Goal: Task Accomplishment & Management: Manage account settings

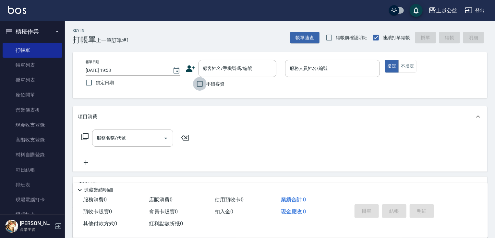
click at [206, 86] on input "不留客資" at bounding box center [200, 84] width 14 height 14
checkbox input "true"
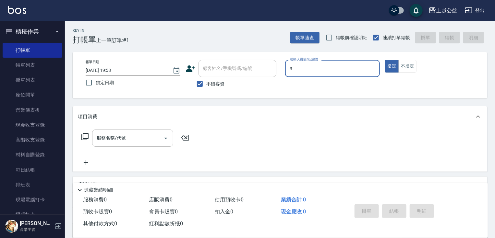
type input "VIMO-3"
type button "true"
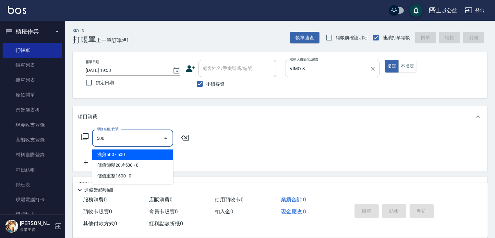
type input "洗剪500(500)"
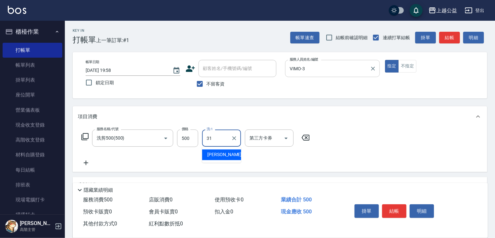
type input "[PERSON_NAME]-31"
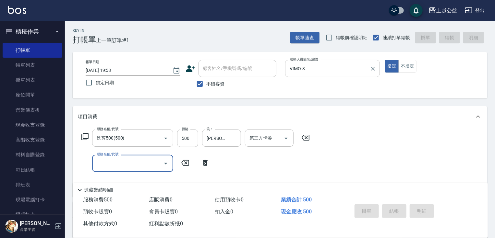
type input "[DATE] 20:53"
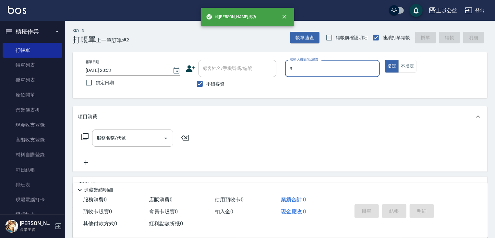
type input "VIMO-3"
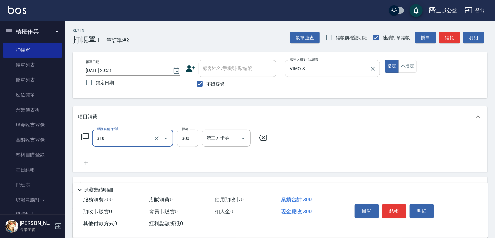
type input "剪髮(310)"
type input "450"
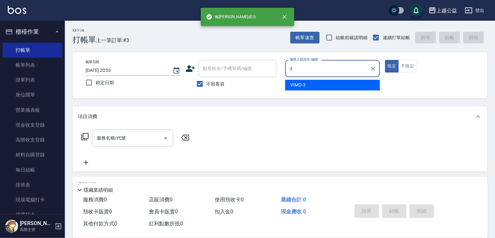
type input "VIMO-3"
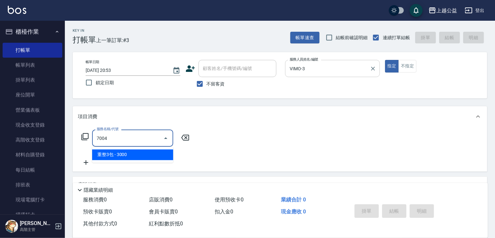
type input "重整3包(7004)"
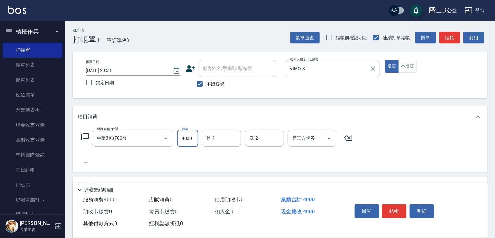
type input "4000"
type input "[PERSON_NAME]-32"
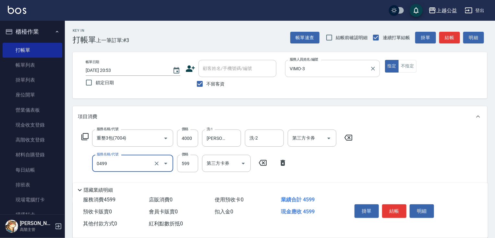
type input "頭皮去角質(0499)"
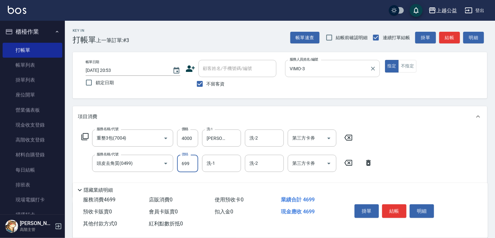
type input "699"
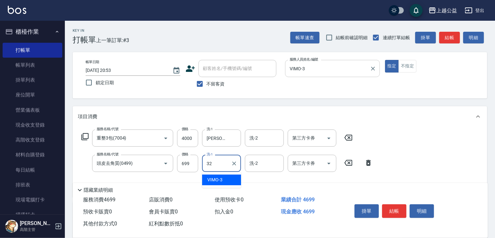
type input "[PERSON_NAME]-32"
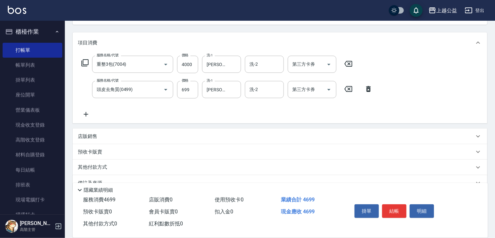
scroll to position [88, 0]
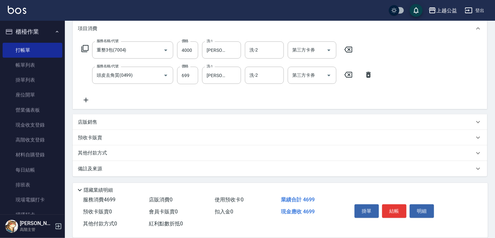
drag, startPoint x: 276, startPoint y: 123, endPoint x: 166, endPoint y: 154, distance: 114.9
click at [87, 100] on icon at bounding box center [86, 100] width 5 height 5
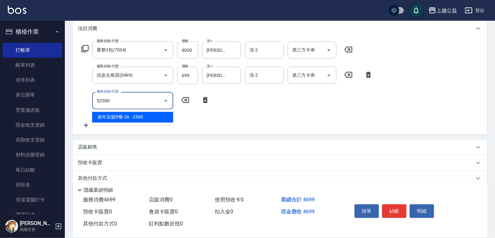
type input "過年染髮B餐-2A(52500)"
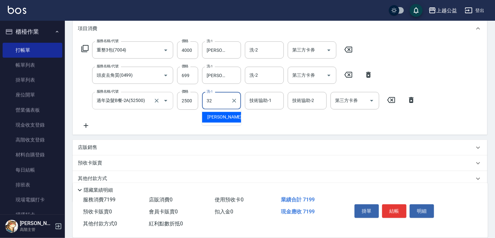
type input "[PERSON_NAME]-32"
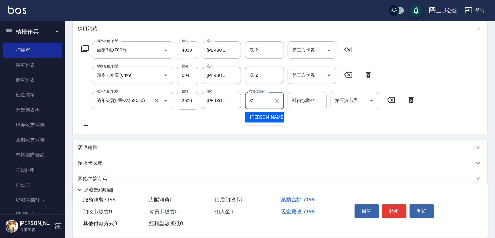
type input "[PERSON_NAME]-32"
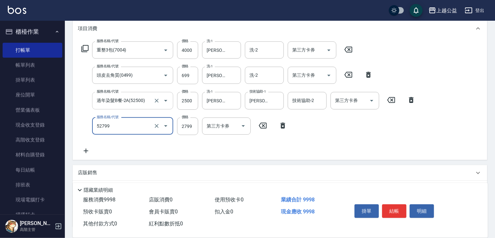
type input "春漾質感B(52799)"
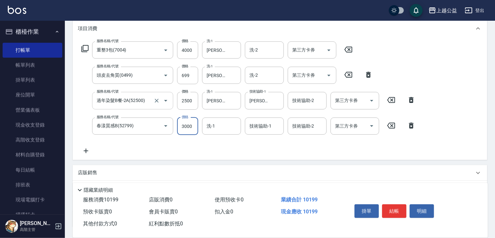
type input "3000"
type input "[PERSON_NAME]-32"
click at [233, 127] on icon "Clear" at bounding box center [234, 126] width 6 height 6
click at [253, 127] on div "技術協助-1 技術協助-1" at bounding box center [264, 126] width 39 height 17
type input "3000"
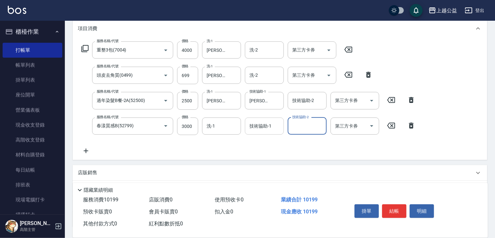
click at [252, 125] on input "技術協助-1" at bounding box center [264, 126] width 33 height 11
type input "[PERSON_NAME]-32"
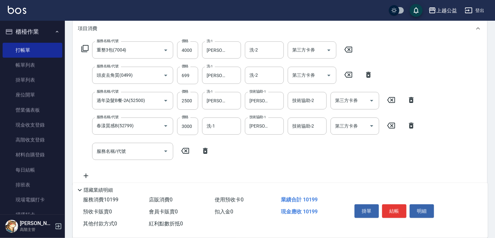
click at [85, 45] on icon at bounding box center [84, 48] width 7 height 7
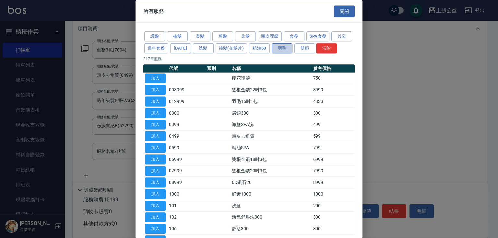
click at [292, 48] on button "羽毛" at bounding box center [282, 48] width 21 height 10
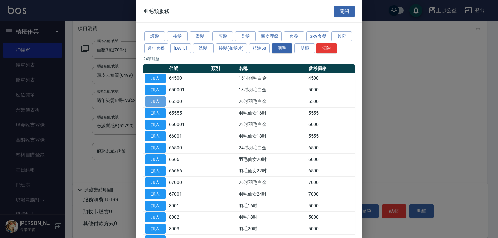
click at [154, 107] on button "加入" at bounding box center [155, 102] width 21 height 10
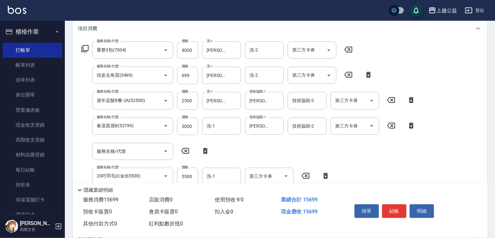
click at [187, 151] on icon at bounding box center [185, 151] width 16 height 8
click at [208, 148] on icon at bounding box center [205, 151] width 16 height 8
type input "20吋羽毛白金(65500)"
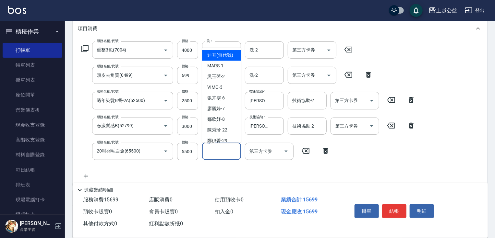
click at [207, 154] on input "洗-1" at bounding box center [221, 151] width 33 height 11
click at [188, 151] on input "5500" at bounding box center [187, 152] width 21 height 18
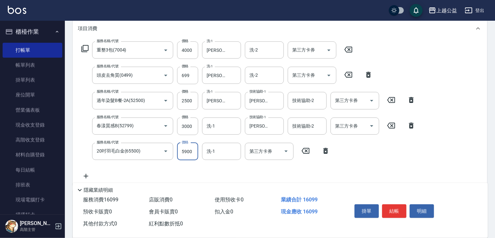
type input "5900"
type input "[PERSON_NAME]-32"
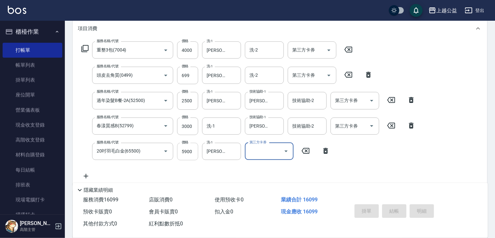
type input "[DATE] 20:54"
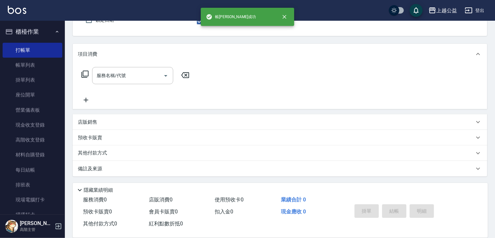
scroll to position [62, 0]
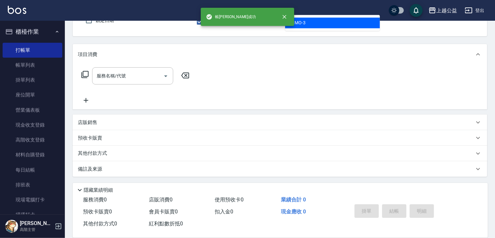
type input "VIMO-3"
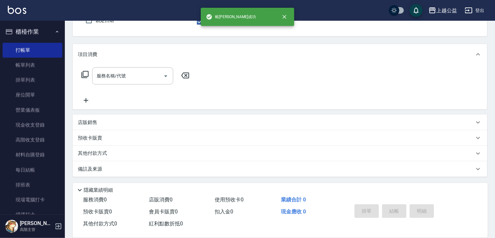
scroll to position [60, 0]
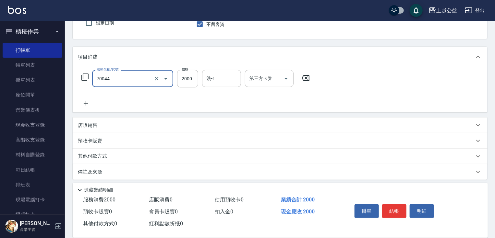
type input "重整一包(70044)"
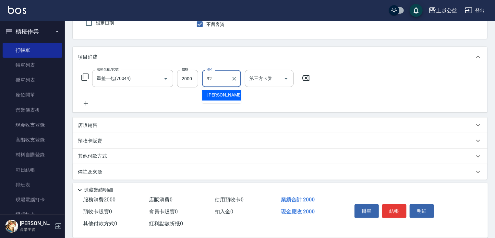
type input "[PERSON_NAME]-32"
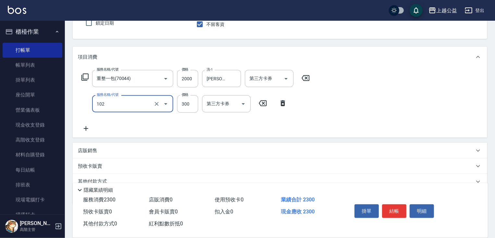
type input "活氧舒壓洗300(102)"
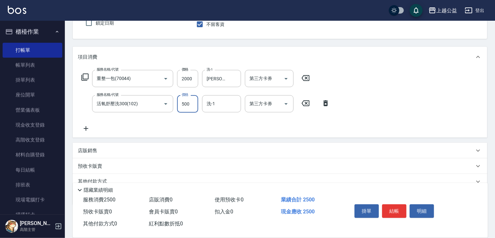
type input "500"
type input "[PERSON_NAME]-31"
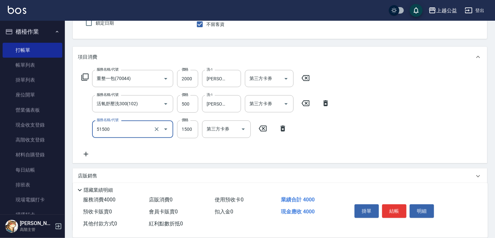
type input "染髮(51500)"
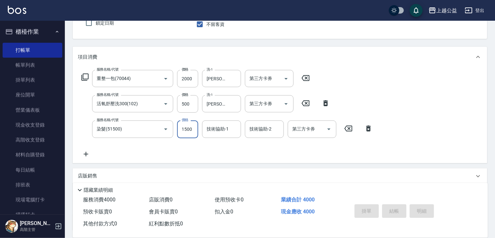
type input "[DATE] 20:55"
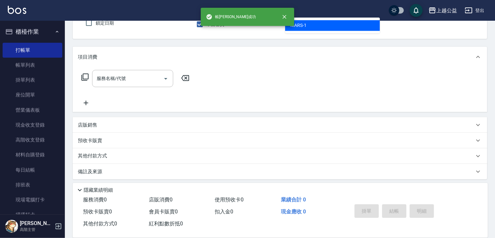
type input "MARS-1"
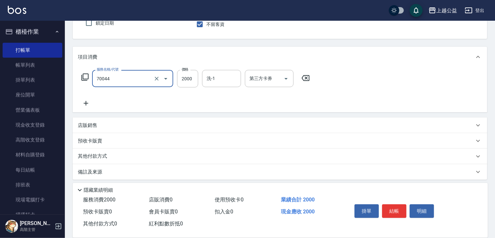
type input "重整一包(70044)"
type input "1500"
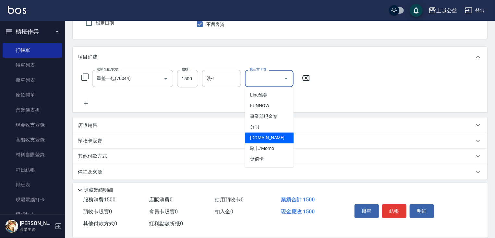
type input "[DOMAIN_NAME]"
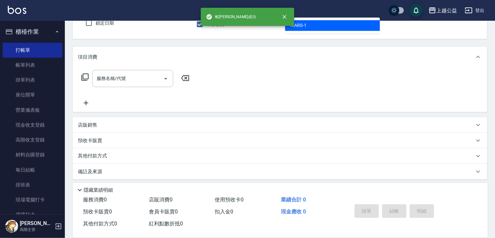
type input "MARS-1"
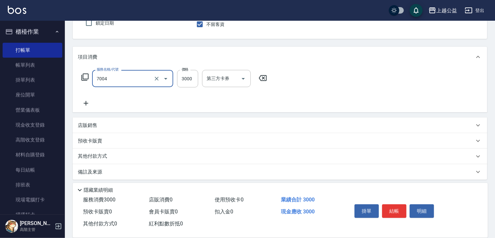
type input "重整3包(7004)"
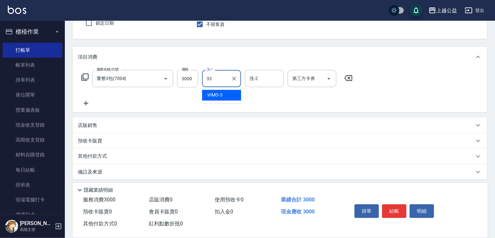
type input "[PERSON_NAME]-33"
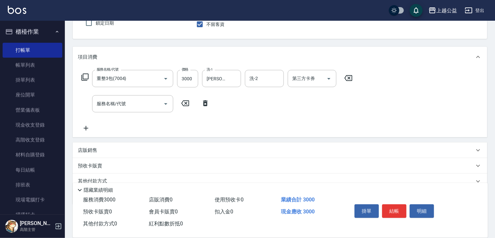
click at [85, 76] on icon at bounding box center [85, 77] width 8 height 8
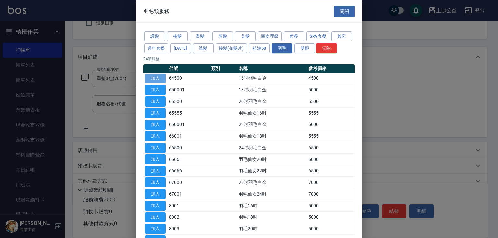
click at [157, 83] on button "加入" at bounding box center [155, 78] width 21 height 10
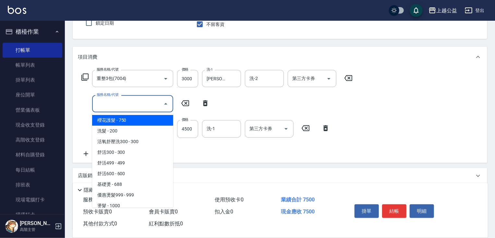
click at [132, 105] on input "服務名稱/代號" at bounding box center [127, 103] width 65 height 11
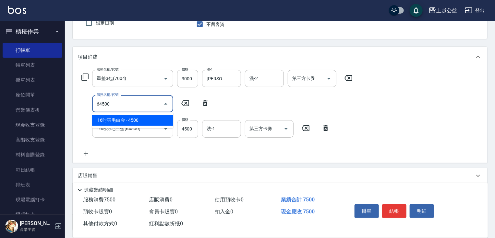
type input "16吋羽毛白金(64500)"
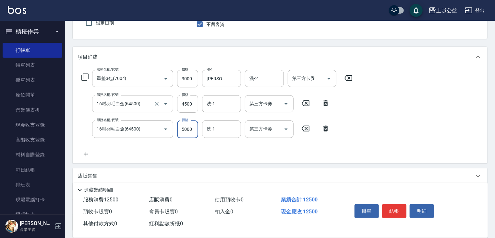
type input "5000"
type input "[PERSON_NAME]-33"
click at [195, 107] on input "4500" at bounding box center [187, 104] width 21 height 18
type input "5000"
click at [194, 105] on input "4500" at bounding box center [187, 104] width 21 height 18
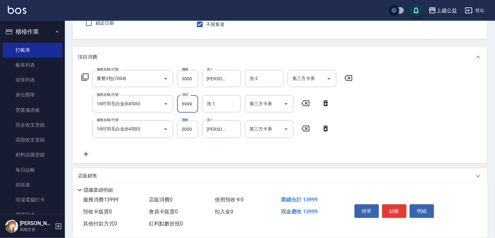
type input "5999"
type input "[PERSON_NAME]-33"
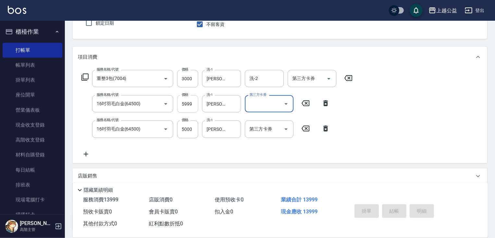
type input "[DATE] 20:56"
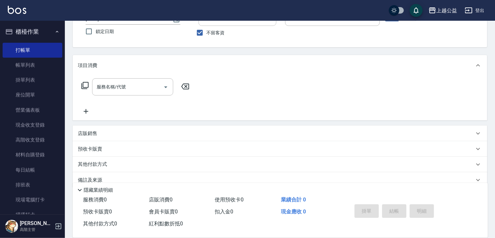
scroll to position [9, 0]
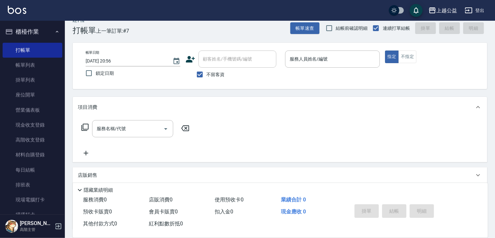
drag, startPoint x: 319, startPoint y: 136, endPoint x: 329, endPoint y: 109, distance: 28.9
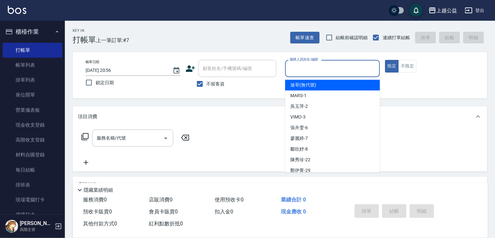
click at [325, 71] on input "服務人員姓名/編號" at bounding box center [332, 68] width 89 height 11
type input "MARS-1"
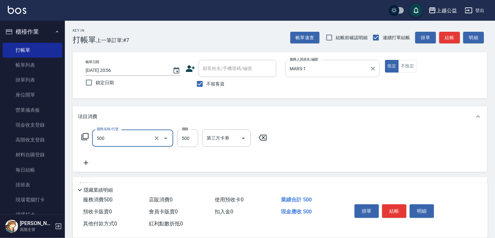
type input "洗剪500(500)"
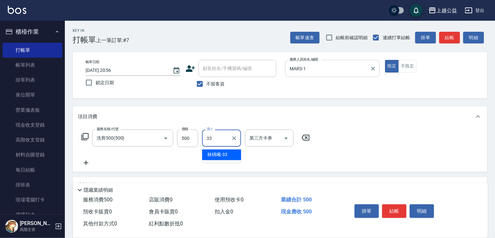
type input "[PERSON_NAME]-33"
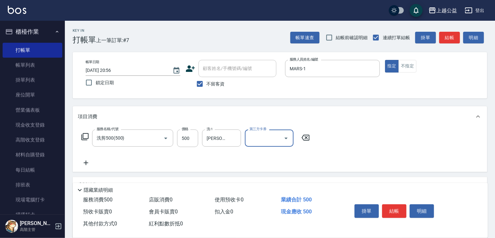
click at [214, 82] on span "不留客資" at bounding box center [216, 84] width 18 height 7
click at [207, 82] on input "不留客資" at bounding box center [200, 84] width 14 height 14
checkbox input "false"
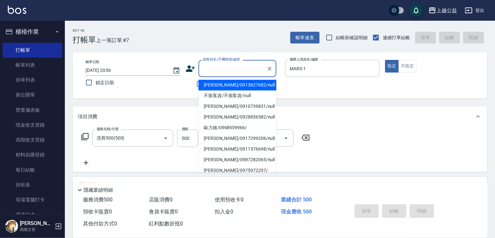
click at [221, 72] on input "顧客姓名/手機號碼/編號" at bounding box center [232, 68] width 62 height 11
type input "u"
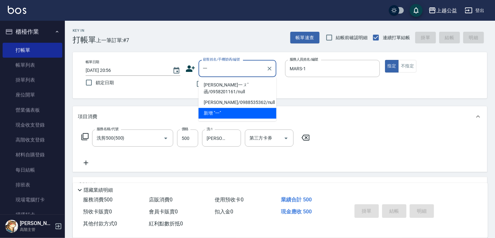
type input "[PERSON_NAME]"
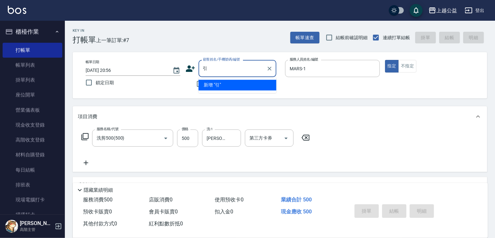
type input "隱"
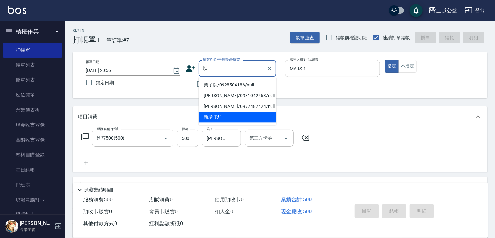
type input "酏"
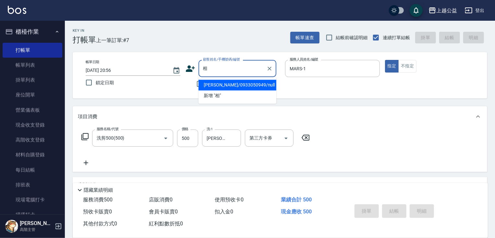
click at [240, 85] on li "[PERSON_NAME]/0933050949/null" at bounding box center [237, 85] width 78 height 11
type input "[PERSON_NAME]/0933050949/null"
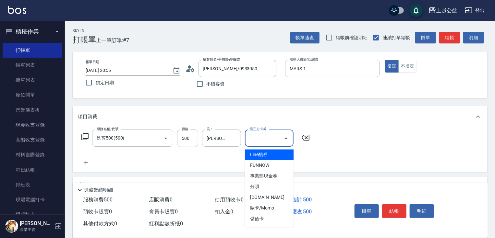
click at [268, 136] on div "第三方卡券 第三方卡券" at bounding box center [269, 138] width 49 height 17
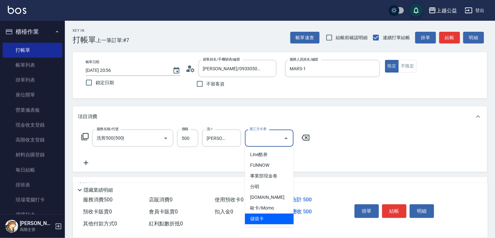
click at [267, 218] on span "儲值卡" at bounding box center [269, 219] width 49 height 11
type input "儲值卡"
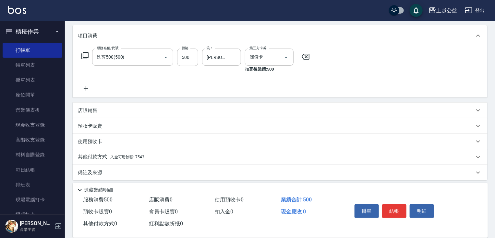
scroll to position [85, 0]
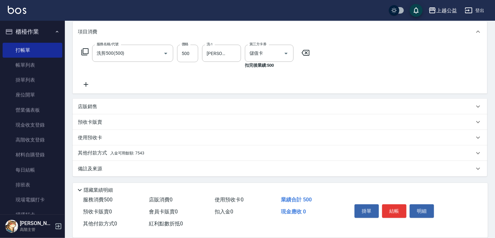
drag, startPoint x: 258, startPoint y: 124, endPoint x: 217, endPoint y: 156, distance: 51.6
click at [111, 156] on p "其他付款方式 入金可用餘額: 7543" at bounding box center [111, 153] width 66 height 7
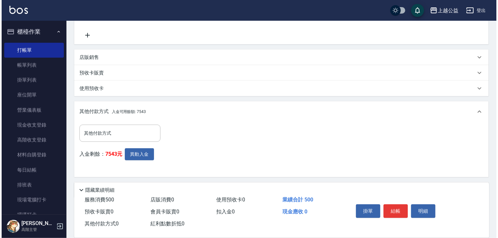
scroll to position [156, 0]
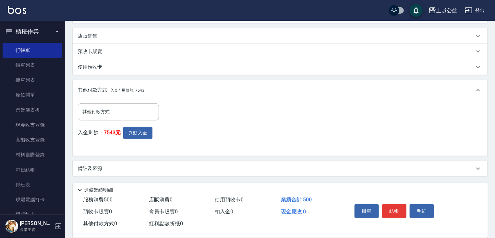
drag, startPoint x: 163, startPoint y: 137, endPoint x: 138, endPoint y: 157, distance: 32.1
click at [130, 128] on button "異動入金" at bounding box center [137, 133] width 29 height 12
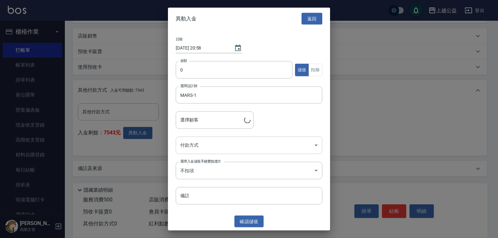
type input "[PERSON_NAME]/0933050949"
click at [197, 61] on input "0" at bounding box center [234, 70] width 117 height 18
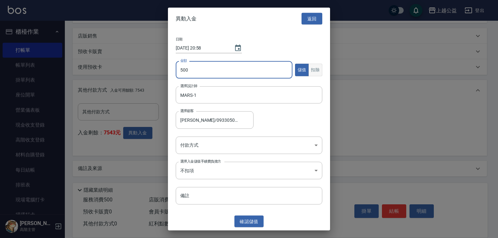
type input "500"
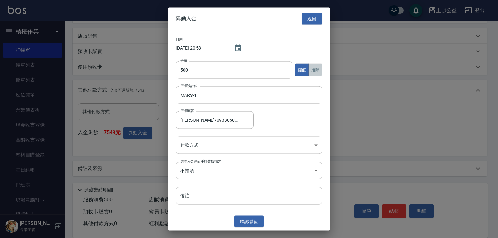
click at [319, 67] on button "扣除" at bounding box center [315, 70] width 14 height 13
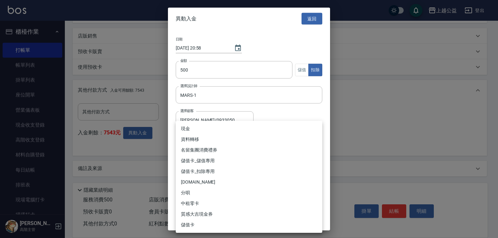
click at [250, 145] on body "上越公益 登出 櫃檯作業 打帳單 帳單列表 掛單列表 座位開單 營業儀表板 現金收支登錄 高階收支登錄 材料自購登錄 每日結帳 排班表 現場電腦打卡 掃碼打卡…" at bounding box center [249, 41] width 498 height 394
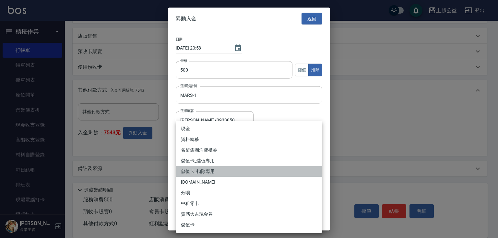
click at [228, 173] on li "儲值卡_扣除專用" at bounding box center [249, 171] width 147 height 11
type input "儲值卡_扣除專用"
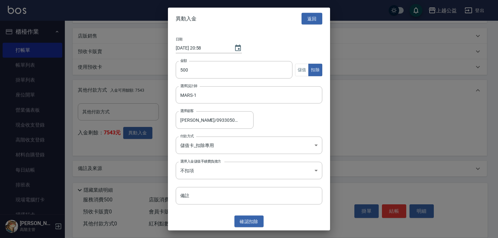
drag, startPoint x: 251, startPoint y: 217, endPoint x: 172, endPoint y: 149, distance: 104.0
click at [173, 149] on div "異動入金 返回 日期 [DATE] 20:58 金額 500 金額 儲值 扣除 選擇設計師 MARS-1 選擇設計師 選擇顧客 [PERSON_NAME]/0…" at bounding box center [249, 118] width 162 height 223
click at [240, 221] on button "確認 扣除" at bounding box center [248, 222] width 29 height 12
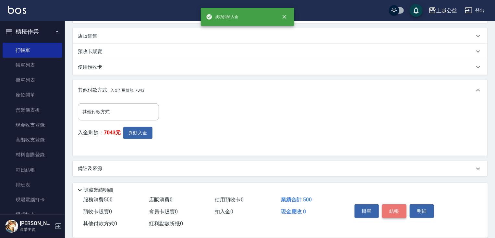
click at [397, 209] on button "結帳" at bounding box center [394, 212] width 24 height 14
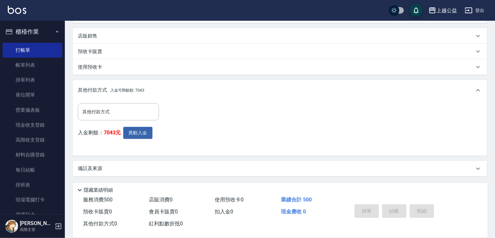
type input "[DATE] 20:59"
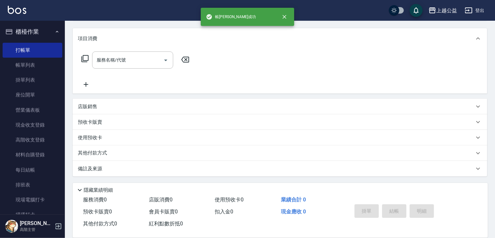
scroll to position [0, 0]
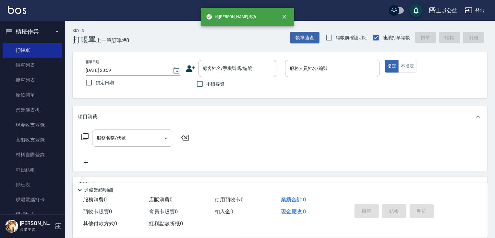
click at [217, 86] on span "不留客資" at bounding box center [216, 84] width 18 height 7
click at [207, 86] on input "不留客資" at bounding box center [200, 84] width 14 height 14
checkbox input "true"
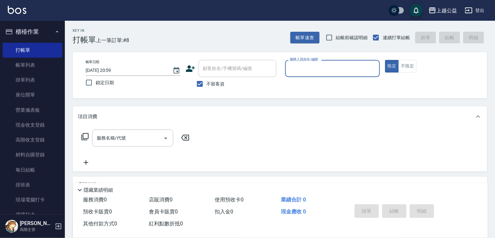
click at [294, 66] on input "服務人員姓名/編號" at bounding box center [332, 68] width 89 height 11
type input "廖麗婷-7"
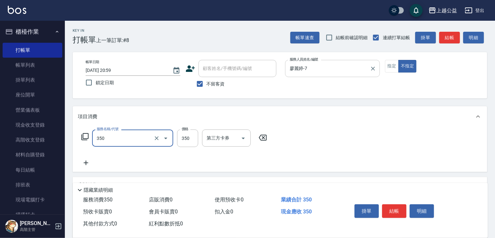
type input "一般洗剪(350)"
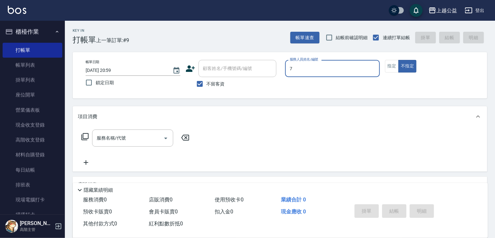
type input "廖麗婷-7"
type button "false"
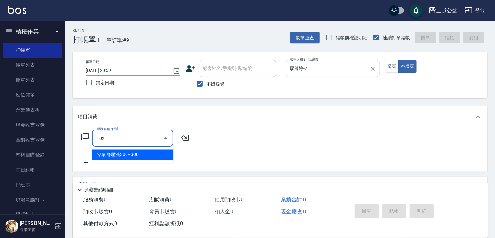
type input "活氧舒壓洗300(102)"
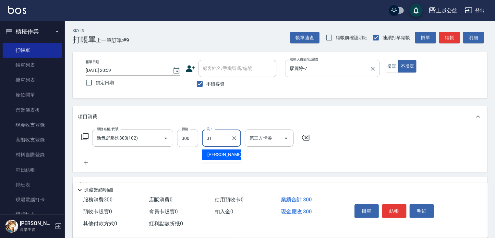
type input "[PERSON_NAME]-31"
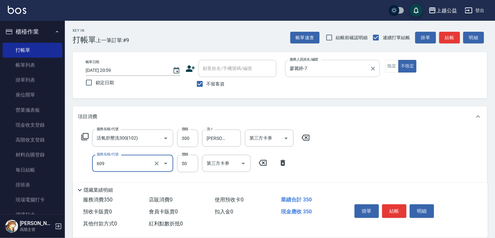
type input "精油(609)"
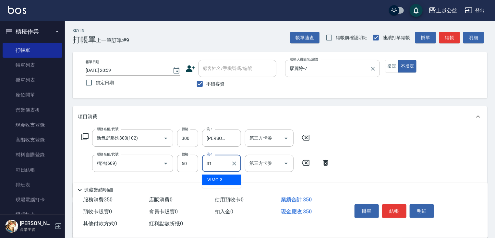
type input "[PERSON_NAME]-31"
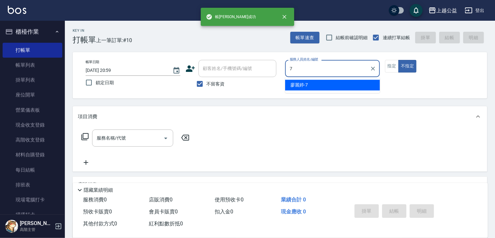
type input "廖麗婷-7"
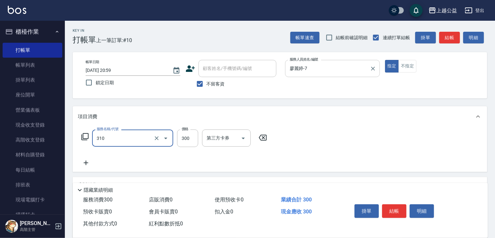
type input "剪髮(310)"
type input "400"
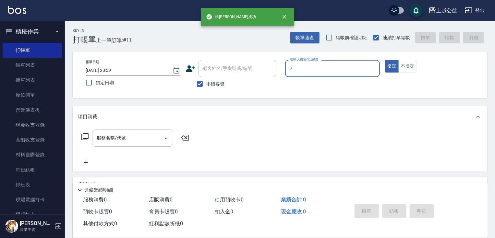
type input "廖麗婷-7"
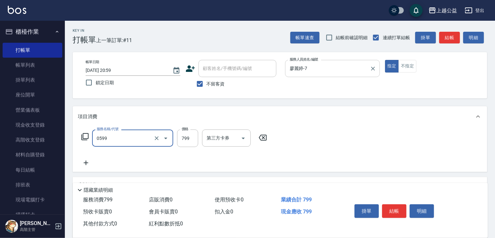
type input "精油SPA(0599)"
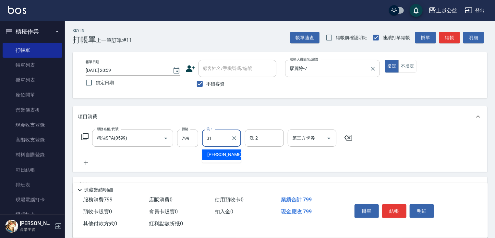
type input "[PERSON_NAME]-31"
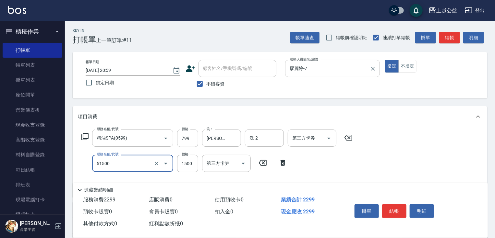
type input "染髮(51500)"
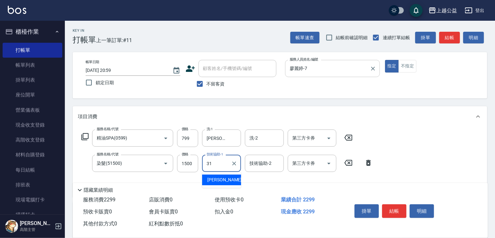
type input "[PERSON_NAME]-31"
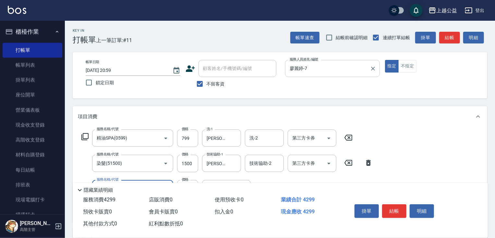
type input "黑耀光護髮(402)"
type input "2500"
type input "[PERSON_NAME]-31"
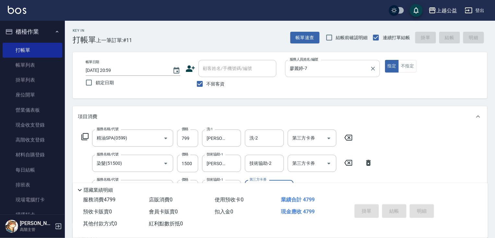
type input "[DATE] 21:00"
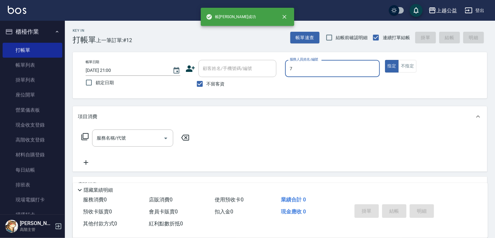
type input "廖麗婷-7"
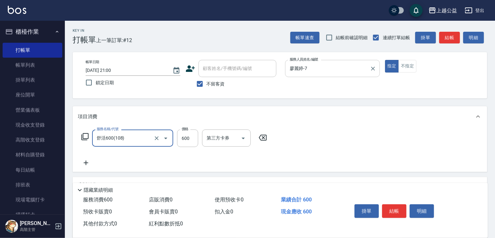
type input "舒活600(108)"
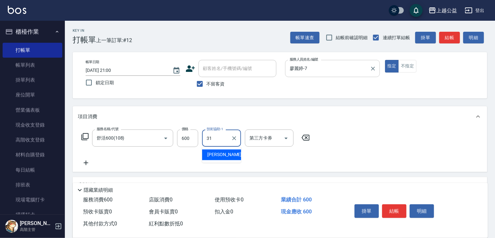
type input "[PERSON_NAME]-31"
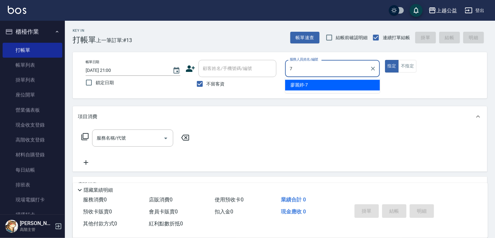
type input "廖麗婷-7"
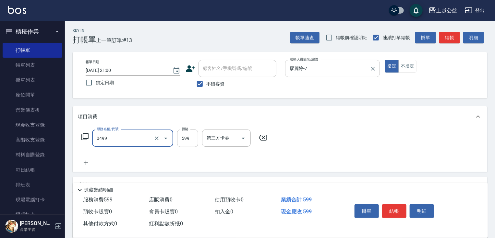
type input "頭皮去角質(0499)"
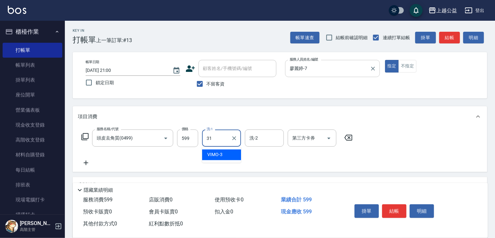
type input "[PERSON_NAME]-31"
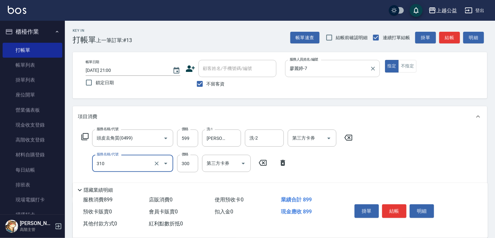
type input "剪髮(310)"
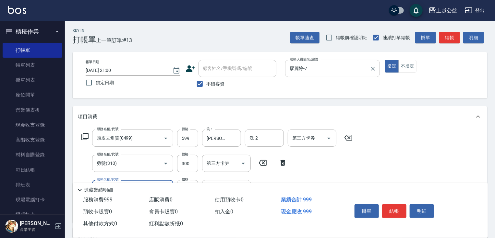
type input "精油長髮(608)"
click at [184, 160] on input "300" at bounding box center [187, 164] width 21 height 18
click at [183, 159] on input "300" at bounding box center [187, 164] width 21 height 18
type input "100"
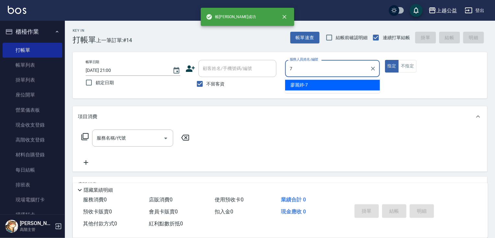
type input "廖麗婷-7"
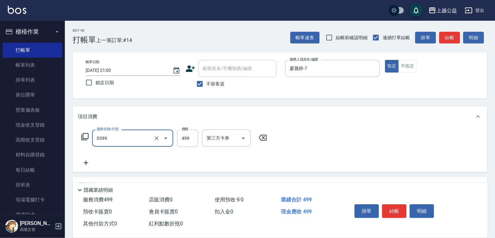
type input "海鹽SPA洗(0399)"
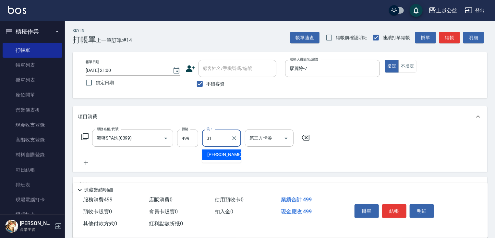
type input "[PERSON_NAME]-31"
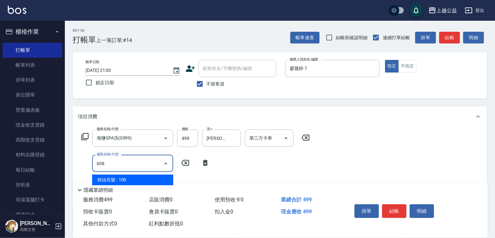
type input "精油長髮(608)"
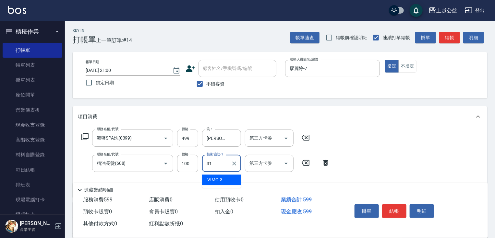
type input "[PERSON_NAME]-31"
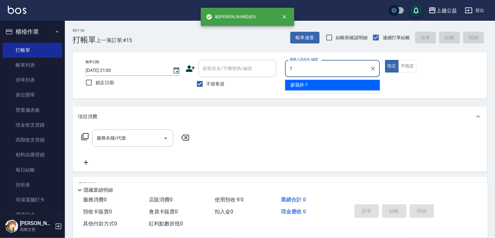
type input "廖麗婷-7"
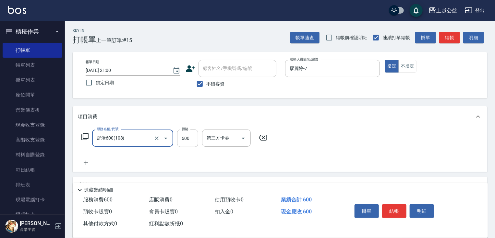
type input "舒活600(108)"
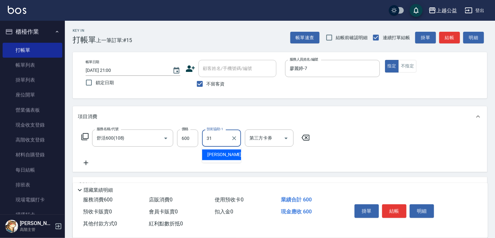
type input "[PERSON_NAME]-31"
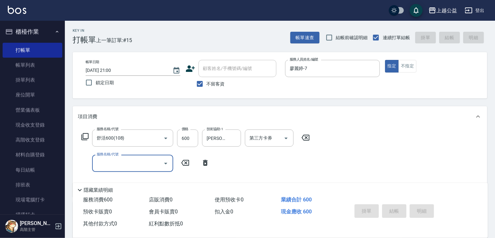
type input "[DATE] 21:01"
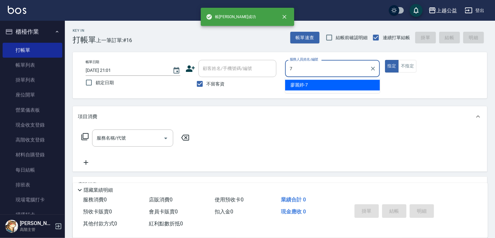
type input "廖麗婷-7"
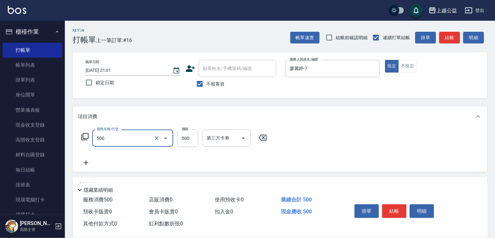
type input "洗剪500(500)"
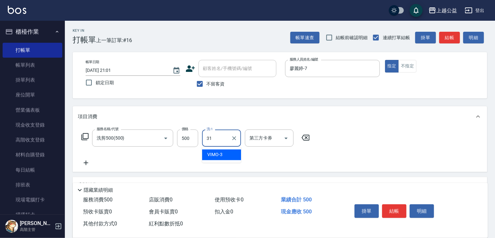
type input "[PERSON_NAME]-31"
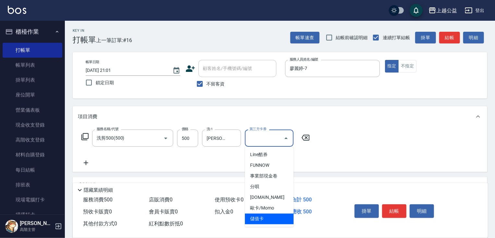
type input "儲值卡"
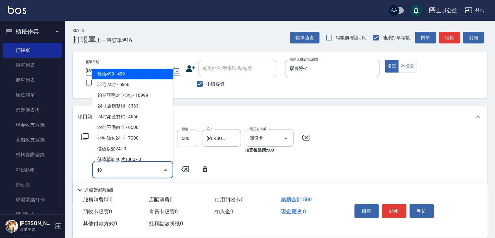
type input "402"
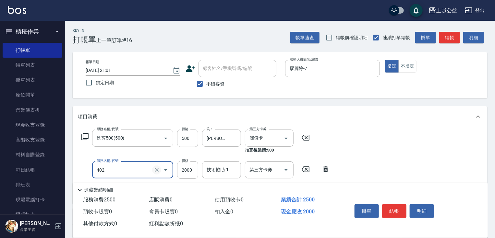
click at [157, 171] on icon "Clear" at bounding box center [157, 170] width 4 height 4
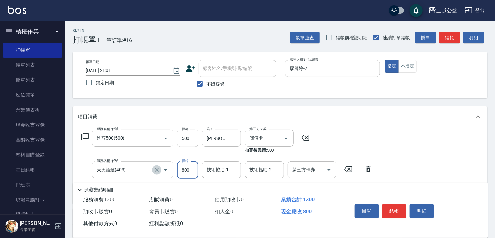
click at [157, 170] on icon "Clear" at bounding box center [157, 170] width 4 height 4
type input "天天護髮(403)"
click at [157, 170] on icon "Clear" at bounding box center [157, 170] width 4 height 4
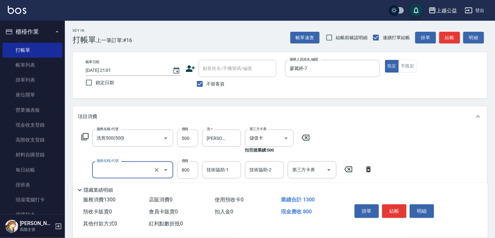
click at [141, 168] on input "服務名稱/代號" at bounding box center [123, 169] width 57 height 11
type input "自備護髮(401)"
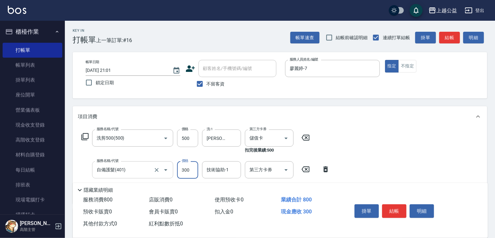
type input "300"
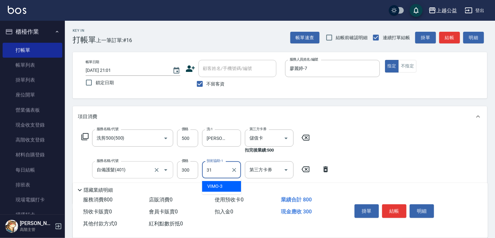
type input "[PERSON_NAME]-31"
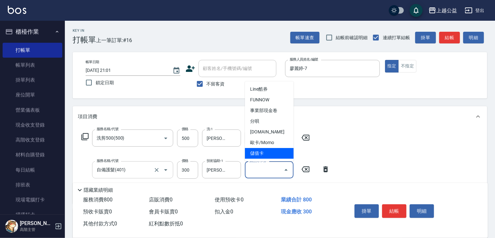
type input "儲值卡"
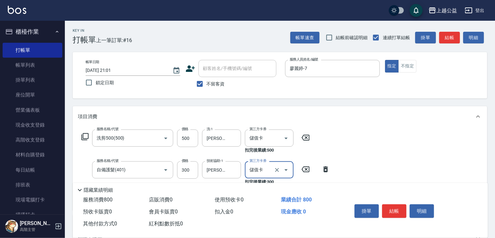
click at [213, 84] on label "不留客資" at bounding box center [209, 84] width 32 height 14
click at [207, 84] on input "不留客資" at bounding box center [200, 84] width 14 height 14
checkbox input "false"
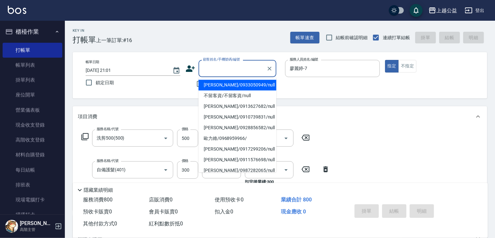
click at [217, 69] on input "顧客姓名/手機號碼/編號" at bounding box center [232, 68] width 62 height 11
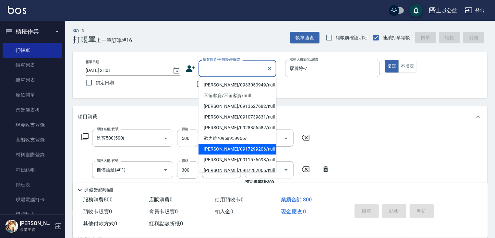
click at [237, 146] on li "[PERSON_NAME]/0917299206/null" at bounding box center [237, 149] width 78 height 11
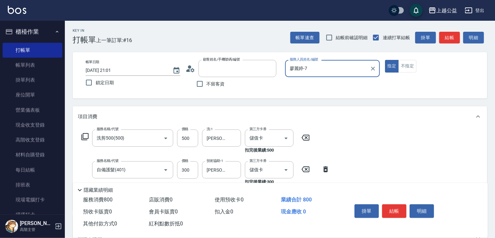
type input "[PERSON_NAME]/0917299206/null"
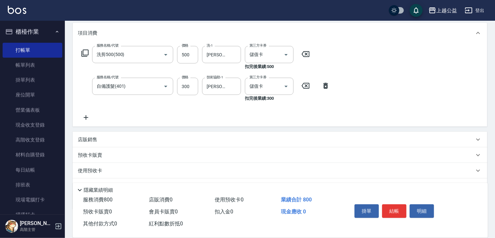
drag, startPoint x: 198, startPoint y: 22, endPoint x: 210, endPoint y: 54, distance: 34.3
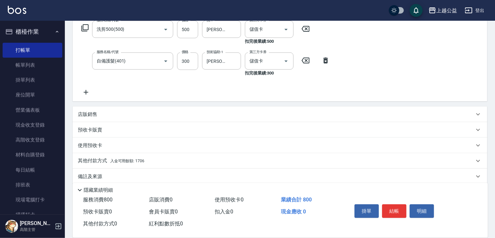
scroll to position [117, 0]
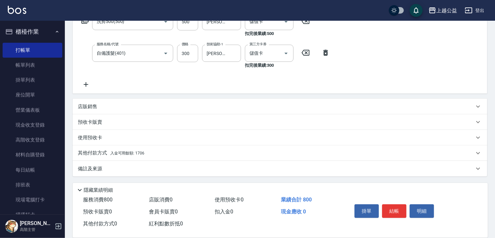
drag, startPoint x: 179, startPoint y: 90, endPoint x: 105, endPoint y: 139, distance: 88.4
click at [108, 147] on div "其他付款方式 入金可用餘額: 1706" at bounding box center [280, 154] width 414 height 16
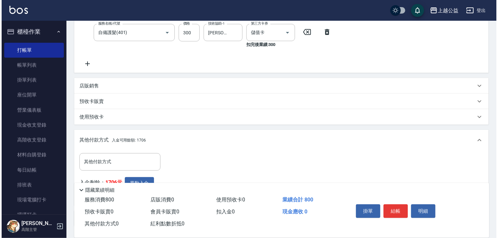
scroll to position [187, 0]
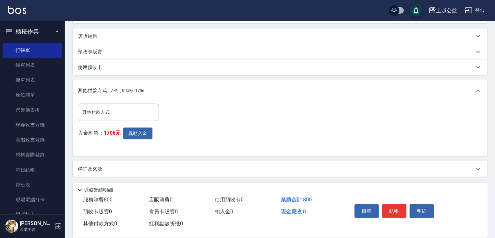
drag, startPoint x: 171, startPoint y: 128, endPoint x: 157, endPoint y: 166, distance: 40.5
click at [134, 133] on button "異動入金" at bounding box center [137, 134] width 29 height 12
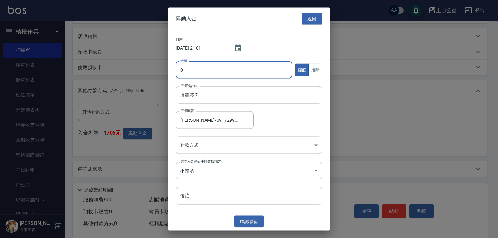
click at [196, 63] on input "0" at bounding box center [234, 70] width 117 height 18
type input "800"
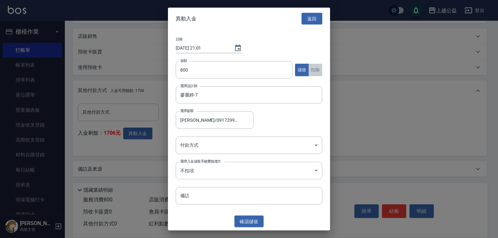
click at [313, 67] on button "扣除" at bounding box center [315, 70] width 14 height 13
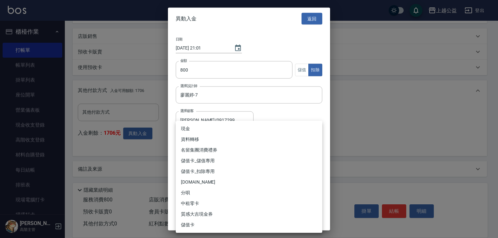
click at [234, 148] on body "上越公益 登出 櫃檯作業 打帳單 帳單列表 掛單列表 座位開單 營業儀表板 現金收支登錄 高階收支登錄 材料自購登錄 每日結帳 排班表 現場電腦打卡 掃碼打卡…" at bounding box center [249, 26] width 498 height 426
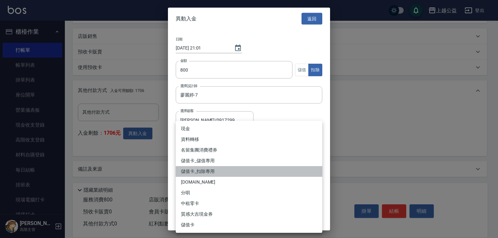
click at [228, 173] on li "儲值卡_扣除專用" at bounding box center [249, 171] width 147 height 11
type input "儲值卡_扣除專用"
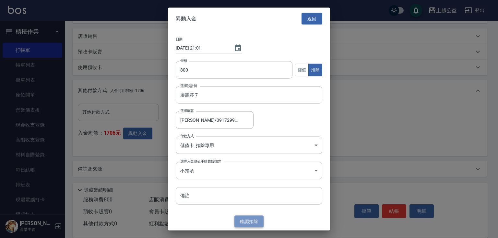
click at [254, 217] on button "確認 扣除" at bounding box center [248, 222] width 29 height 12
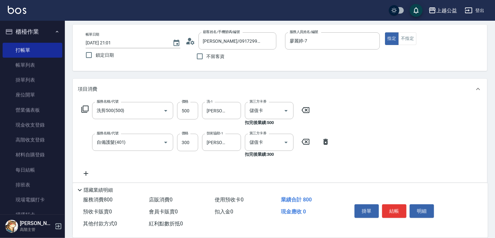
scroll to position [29, 0]
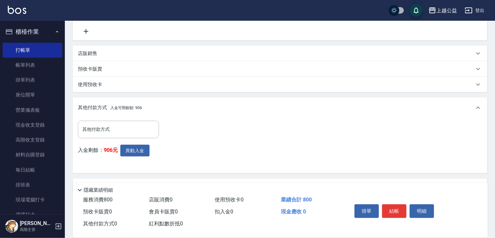
drag, startPoint x: 389, startPoint y: 155, endPoint x: 396, endPoint y: 199, distance: 44.6
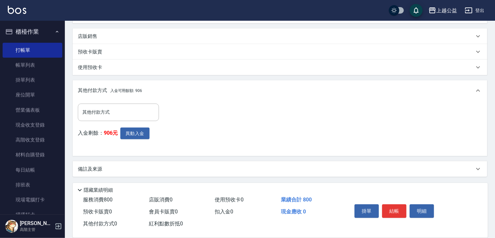
scroll to position [70, 0]
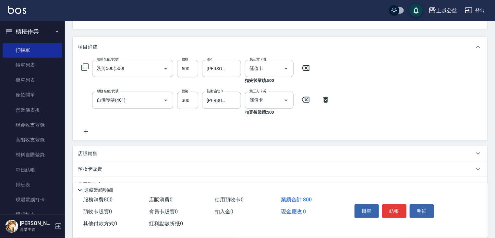
drag, startPoint x: 335, startPoint y: 125, endPoint x: 345, endPoint y: 103, distance: 23.5
drag, startPoint x: 388, startPoint y: 152, endPoint x: 400, endPoint y: 201, distance: 51.1
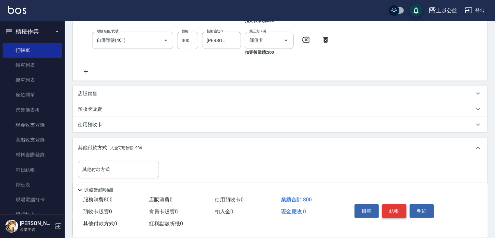
click at [398, 205] on button "結帳" at bounding box center [394, 212] width 24 height 14
type input "[DATE] 21:12"
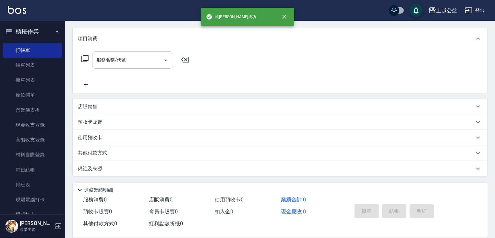
scroll to position [0, 0]
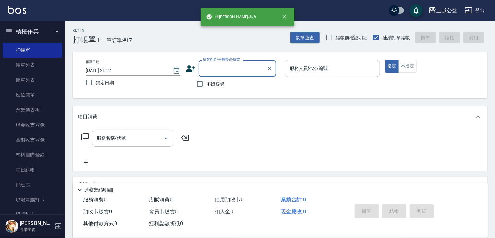
click at [216, 84] on span "不留客資" at bounding box center [216, 84] width 18 height 7
click at [207, 84] on input "不留客資" at bounding box center [200, 84] width 14 height 14
checkbox input "true"
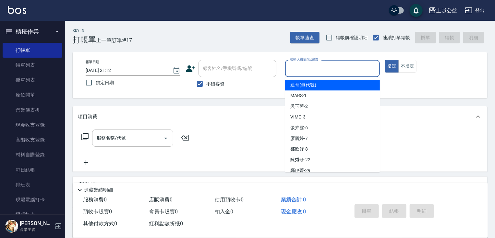
click at [340, 68] on input "服務人員姓名/編號" at bounding box center [332, 68] width 89 height 11
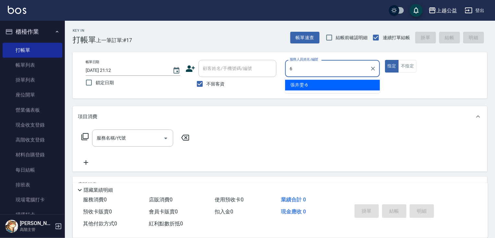
type input "[PERSON_NAME]-6"
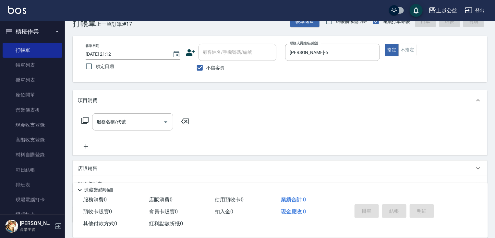
drag, startPoint x: 184, startPoint y: 163, endPoint x: 186, endPoint y: 173, distance: 10.2
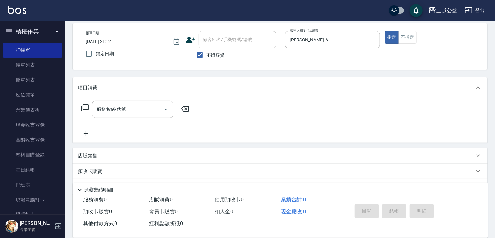
drag, startPoint x: 211, startPoint y: 141, endPoint x: 210, endPoint y: 132, distance: 8.8
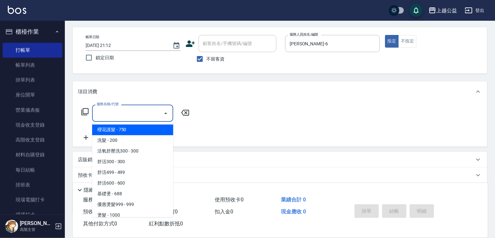
click at [136, 112] on input "服務名稱/代號" at bounding box center [127, 113] width 65 height 11
type input "2"
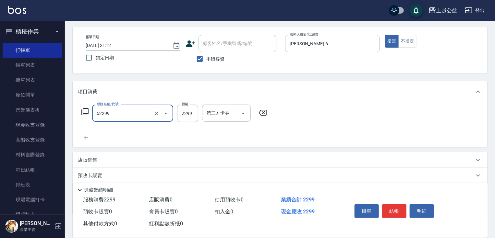
type input "春漾個性A(52299)"
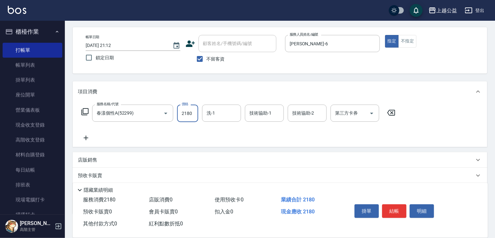
type input "2180"
type input "[PERSON_NAME]-33"
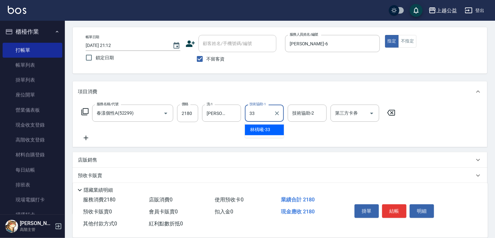
type input "[PERSON_NAME]-33"
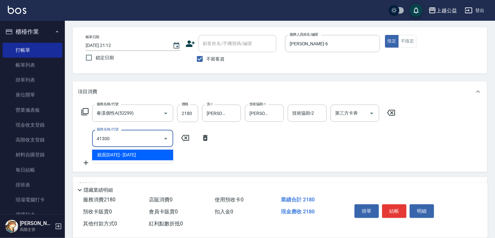
type input "鏡面1300(41300)"
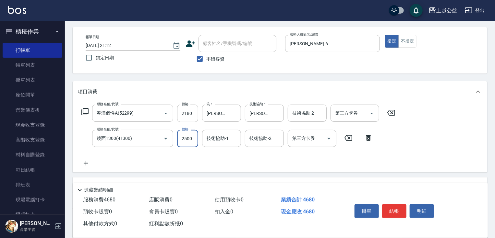
type input "2500"
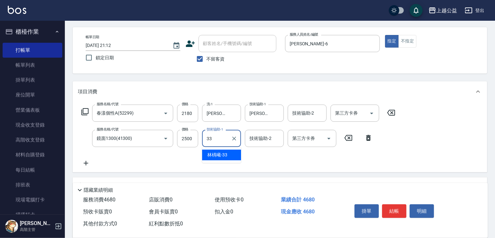
type input "[PERSON_NAME]-33"
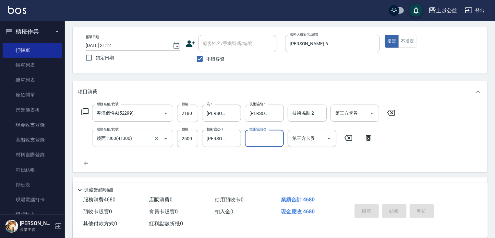
type input "[DATE] 21:13"
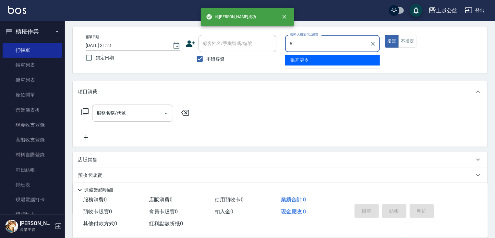
type input "[PERSON_NAME]-6"
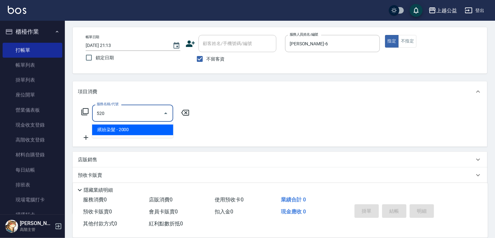
type input "繽紛染髮(520)"
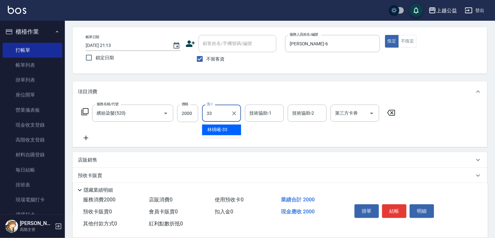
type input "[PERSON_NAME]-33"
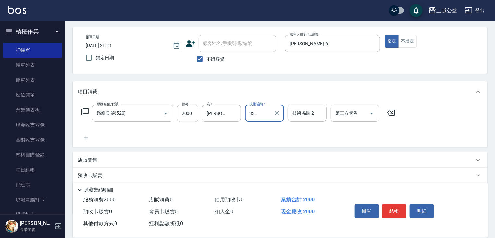
type input "33."
click at [196, 115] on input "2000" at bounding box center [187, 114] width 21 height 18
type input "2099"
type input "[PERSON_NAME]-33"
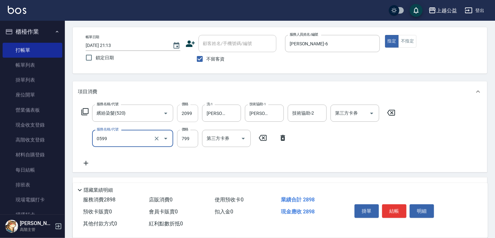
type input "精油SPA(0599)"
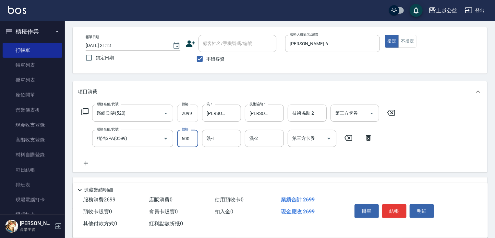
type input "600"
type input "[PERSON_NAME]-33"
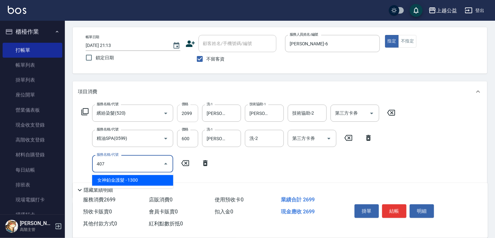
type input "女神鉑金護髮(407)"
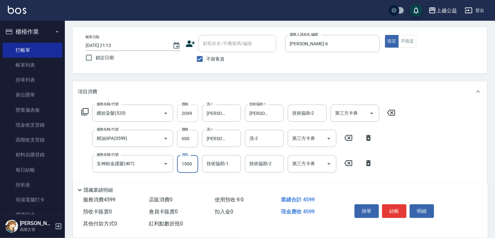
type input "1900"
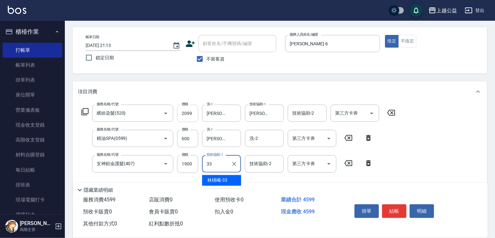
type input "[PERSON_NAME]-33"
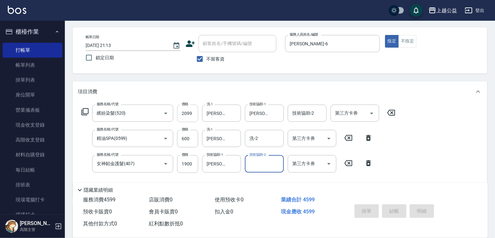
type input "[DATE] 21:14"
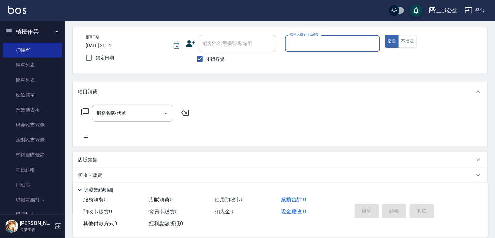
scroll to position [189, 0]
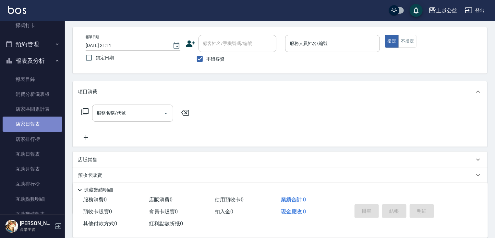
click at [51, 121] on link "店家日報表" at bounding box center [33, 124] width 60 height 15
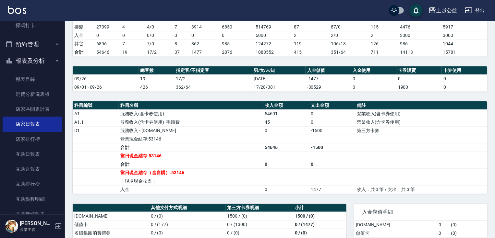
scroll to position [238, 0]
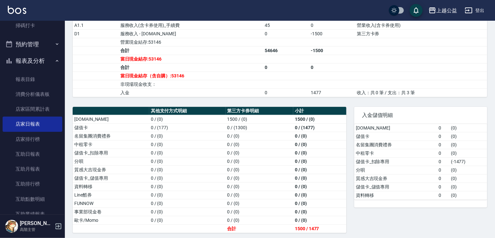
drag, startPoint x: 377, startPoint y: 172, endPoint x: 388, endPoint y: 244, distance: 72.1
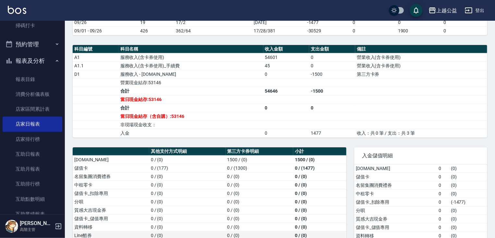
drag, startPoint x: 322, startPoint y: 237, endPoint x: 327, endPoint y: 209, distance: 28.4
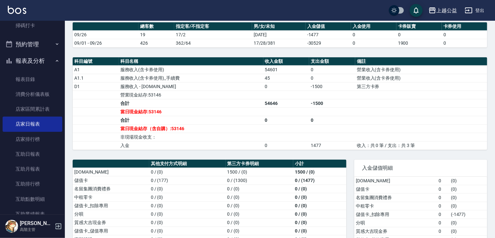
click at [63, 77] on nav "櫃檯作業 打帳單 帳單列表 掛單列表 座位開單 營業儀表板 現金收支登錄 高階收支登錄 材料自購登錄 每日結帳 排班表 現場電腦打卡 掃碼打卡 預約管理 預約…" at bounding box center [32, 118] width 65 height 194
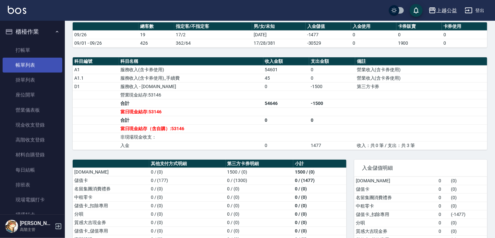
click at [27, 65] on link "帳單列表" at bounding box center [33, 65] width 60 height 15
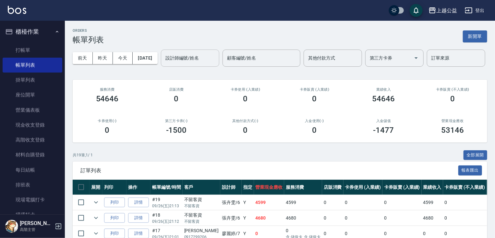
click at [161, 67] on div "設計師編號/姓名" at bounding box center [190, 58] width 58 height 17
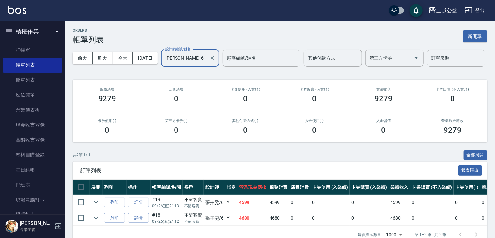
type input "[PERSON_NAME]-6"
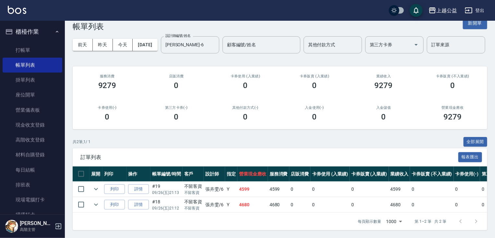
scroll to position [37, 0]
drag, startPoint x: 164, startPoint y: 127, endPoint x: 193, endPoint y: 180, distance: 60.7
click at [30, 39] on button "櫃檯作業" at bounding box center [33, 31] width 60 height 17
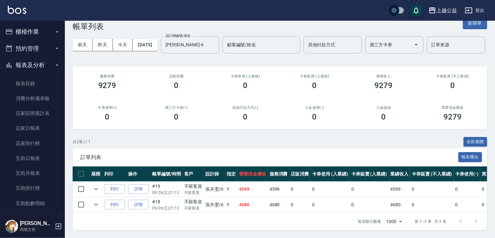
click at [31, 48] on button "預約管理" at bounding box center [33, 48] width 60 height 17
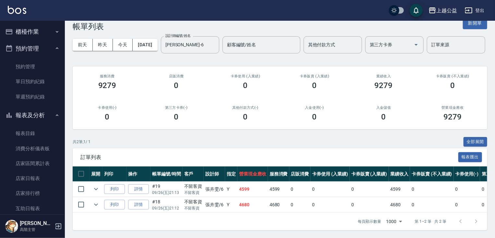
click at [37, 30] on button "櫃檯作業" at bounding box center [33, 31] width 60 height 17
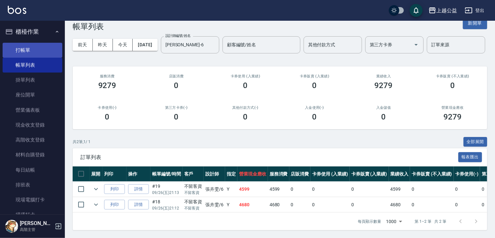
click at [31, 54] on link "打帳單" at bounding box center [33, 50] width 60 height 15
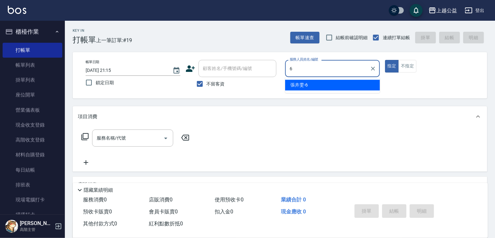
type input "[PERSON_NAME]-6"
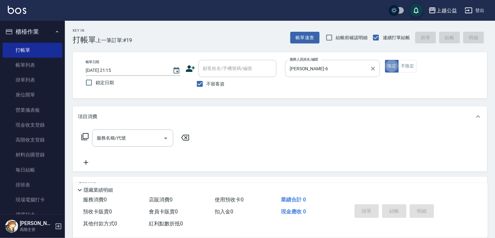
type button "true"
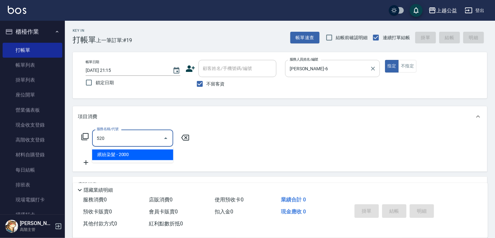
type input "繽紛染髮(520)"
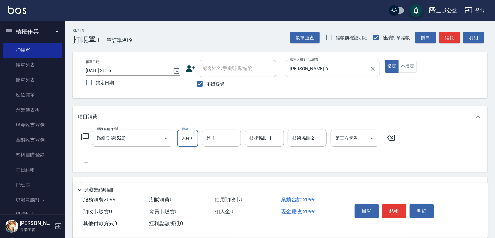
type input "2099"
type input "333"
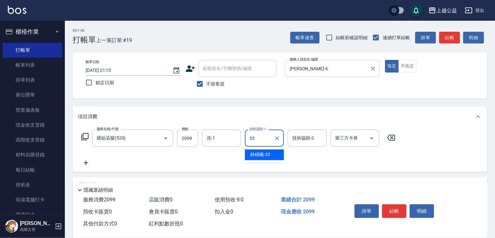
type input "[PERSON_NAME]-33"
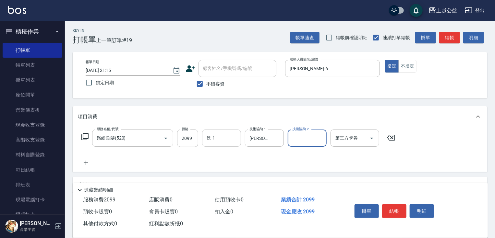
click at [217, 141] on input "洗-1" at bounding box center [221, 138] width 33 height 11
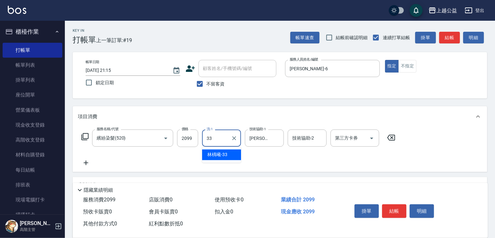
type input "[PERSON_NAME]-33"
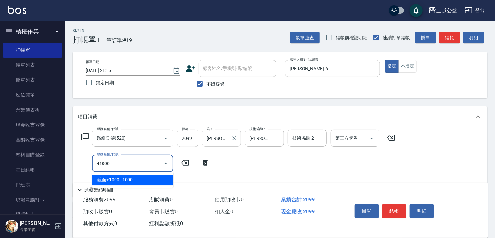
type input "鏡面+1000(41000)"
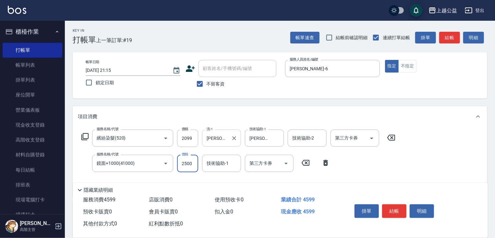
type input "2500"
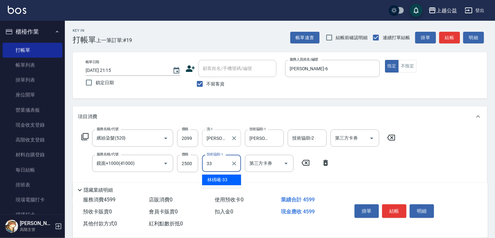
type input "[PERSON_NAME]-33"
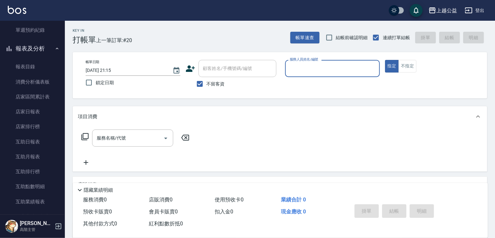
scroll to position [275, 0]
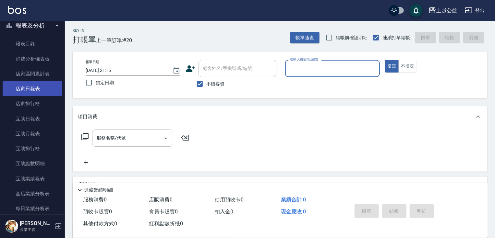
click at [48, 95] on link "店家日報表" at bounding box center [33, 88] width 60 height 15
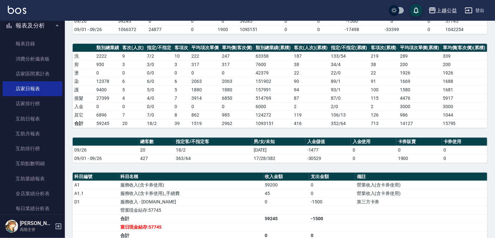
scroll to position [238, 0]
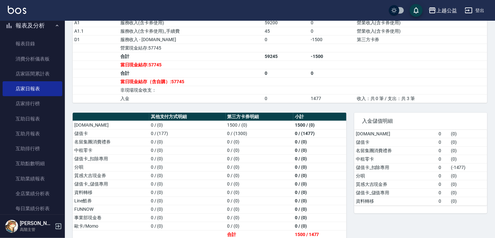
drag, startPoint x: 280, startPoint y: 178, endPoint x: 286, endPoint y: 206, distance: 28.7
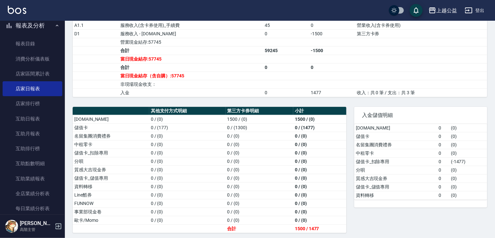
scroll to position [0, 0]
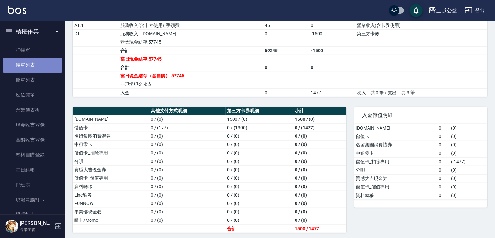
click at [41, 60] on link "帳單列表" at bounding box center [33, 65] width 60 height 15
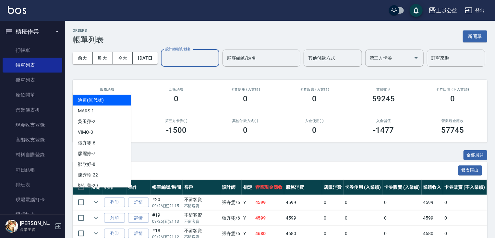
click at [164, 64] on input "設計師編號/姓名" at bounding box center [190, 58] width 53 height 11
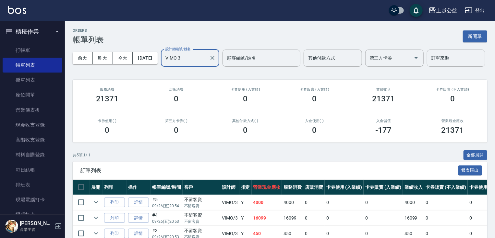
type input "VIMO-3"
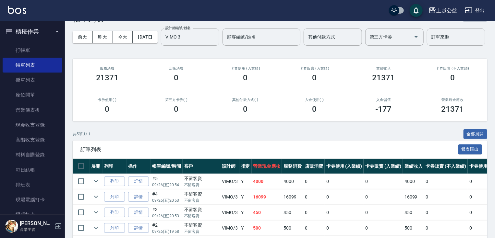
scroll to position [83, 0]
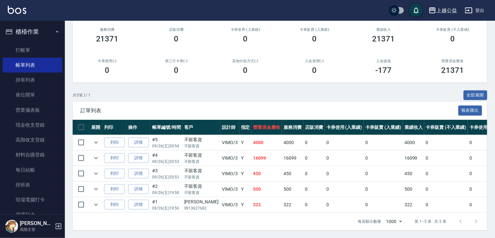
drag, startPoint x: 222, startPoint y: 159, endPoint x: 225, endPoint y: 220, distance: 62.0
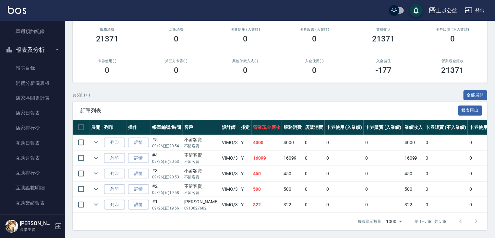
scroll to position [253, 0]
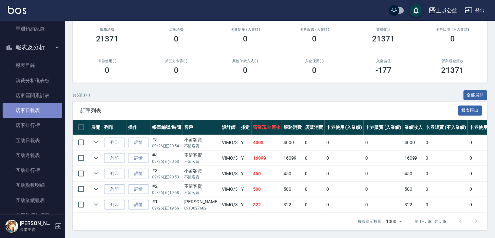
click at [53, 107] on link "店家日報表" at bounding box center [33, 110] width 60 height 15
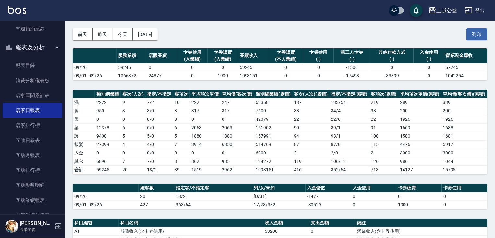
scroll to position [238, 0]
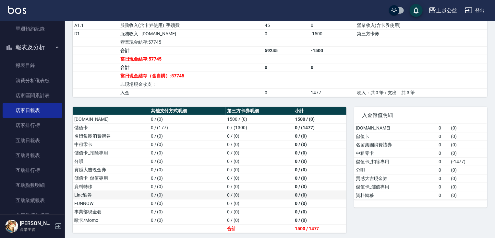
drag, startPoint x: 175, startPoint y: 142, endPoint x: 192, endPoint y: 190, distance: 51.3
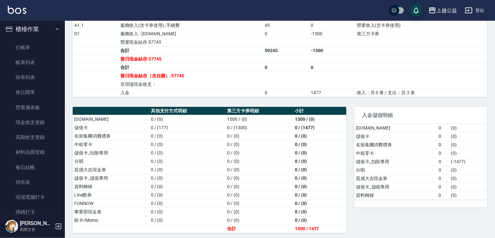
scroll to position [0, 0]
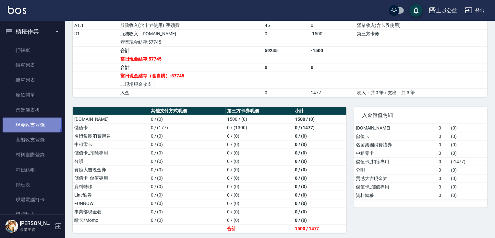
click at [29, 122] on link "現金收支登錄" at bounding box center [33, 125] width 60 height 15
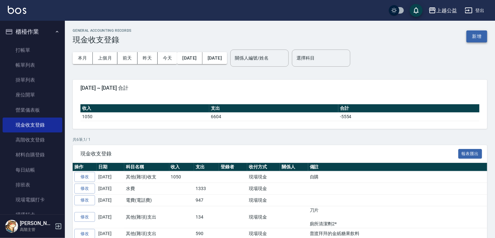
click at [482, 33] on button "新增" at bounding box center [476, 36] width 21 height 12
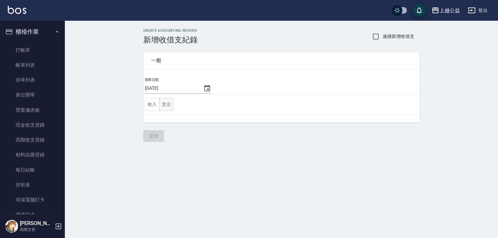
click at [163, 104] on button "支出" at bounding box center [166, 104] width 15 height 13
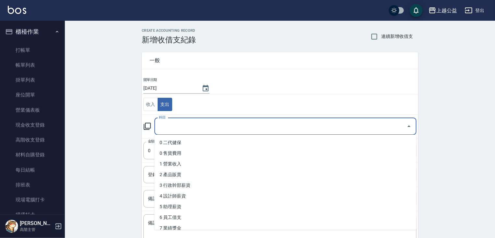
click at [174, 130] on input "科目" at bounding box center [280, 126] width 246 height 11
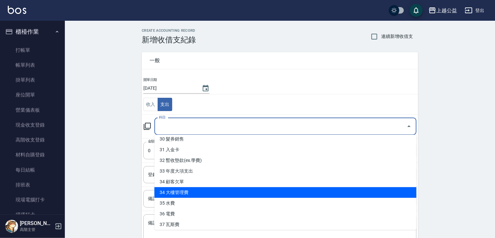
type input "34 大樓管理費"
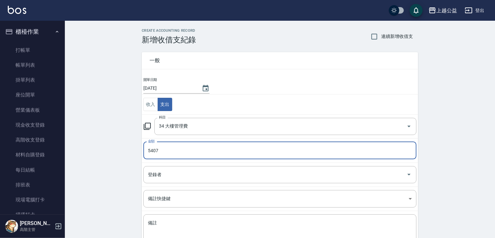
type input "5407"
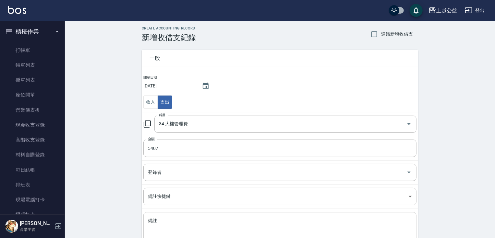
scroll to position [47, 0]
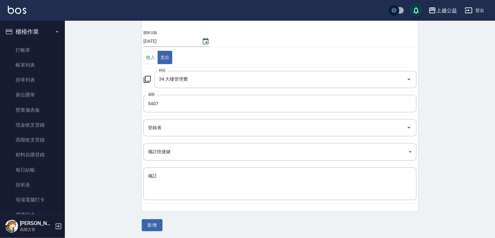
drag, startPoint x: 124, startPoint y: 75, endPoint x: 186, endPoint y: 215, distance: 153.4
click at [152, 228] on button "新增" at bounding box center [152, 225] width 21 height 12
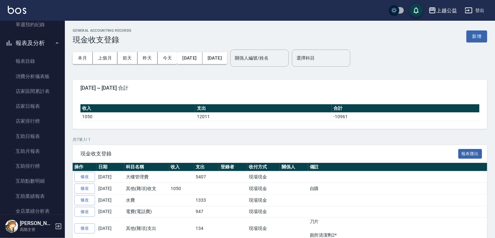
scroll to position [262, 0]
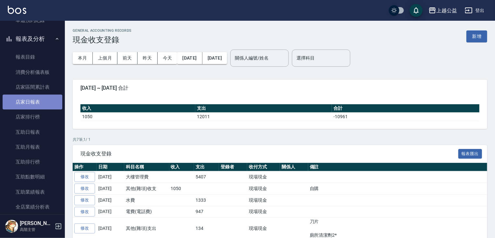
click at [44, 105] on link "店家日報表" at bounding box center [33, 102] width 60 height 15
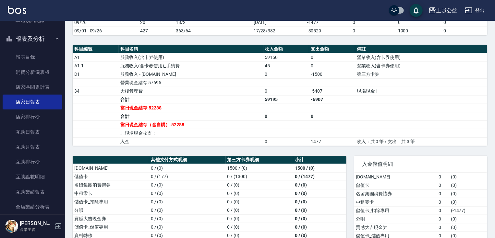
scroll to position [246, 0]
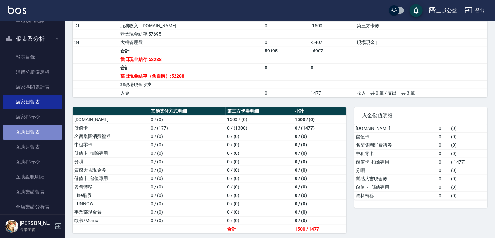
click at [47, 136] on link "互助日報表" at bounding box center [33, 132] width 60 height 15
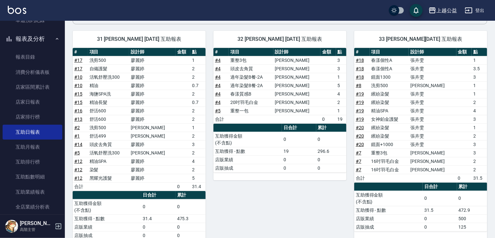
drag, startPoint x: 463, startPoint y: 172, endPoint x: 461, endPoint y: 160, distance: 12.5
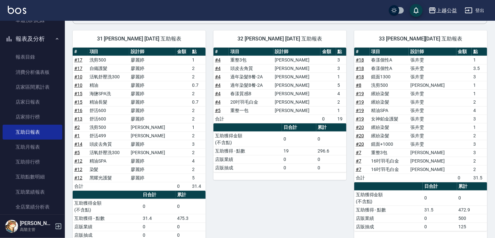
scroll to position [80, 0]
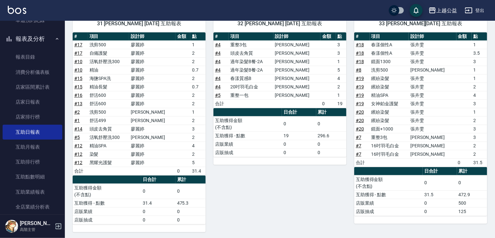
drag, startPoint x: 400, startPoint y: 130, endPoint x: 216, endPoint y: 180, distance: 190.7
drag, startPoint x: 61, startPoint y: 100, endPoint x: 60, endPoint y: 117, distance: 16.9
click at [60, 117] on nav "櫃檯作業 打帳單 帳單列表 掛單列表 座位開單 營業儀表板 現金收支登錄 高階收支登錄 材料自購登錄 每日結帳 排班表 現場電腦打卡 掃碼打卡 預約管理 預約…" at bounding box center [32, 118] width 65 height 194
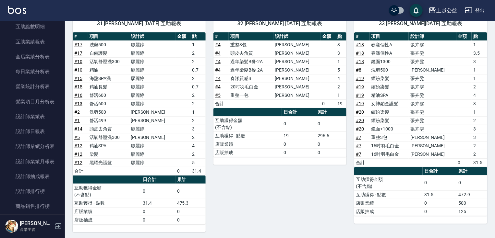
scroll to position [446, 0]
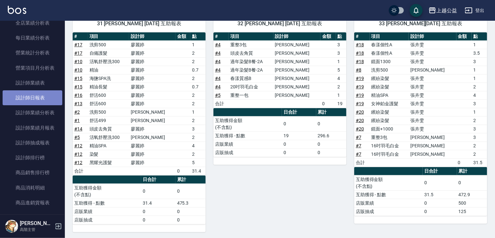
click at [38, 104] on link "設計師日報表" at bounding box center [33, 97] width 60 height 15
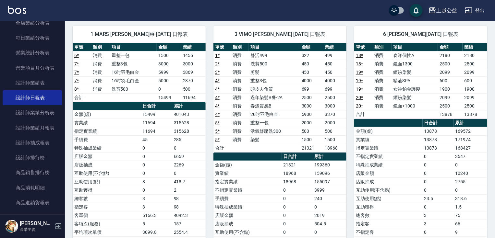
drag, startPoint x: 305, startPoint y: 145, endPoint x: 304, endPoint y: 167, distance: 22.1
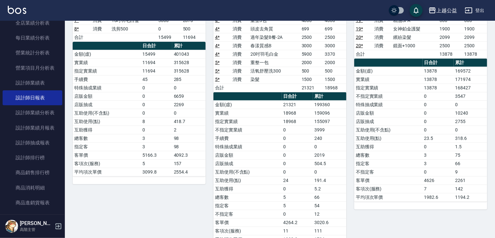
drag, startPoint x: 290, startPoint y: 179, endPoint x: 292, endPoint y: 189, distance: 10.5
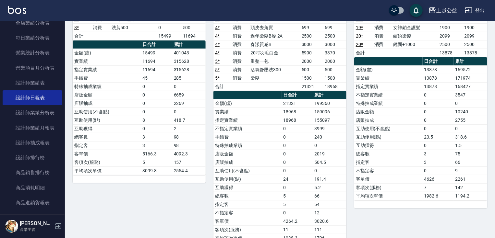
drag, startPoint x: 61, startPoint y: 117, endPoint x: 63, endPoint y: 134, distance: 16.9
click at [63, 134] on nav "櫃檯作業 打帳單 帳單列表 掛單列表 座位開單 營業儀表板 現金收支登錄 高階收支登錄 材料自購登錄 每日結帳 排班表 現場電腦打卡 掃碼打卡 預約管理 預約…" at bounding box center [32, 118] width 65 height 194
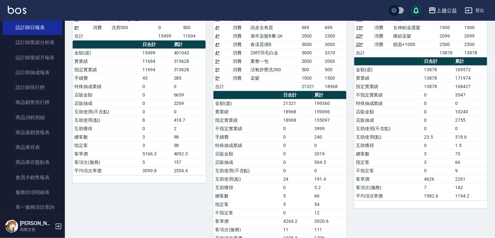
scroll to position [514, 0]
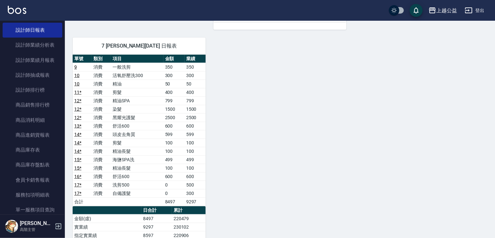
drag, startPoint x: 398, startPoint y: 169, endPoint x: 406, endPoint y: 193, distance: 24.5
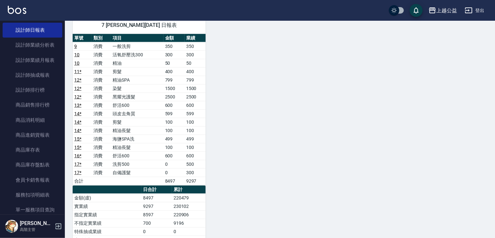
drag, startPoint x: 391, startPoint y: 185, endPoint x: 391, endPoint y: 172, distance: 13.3
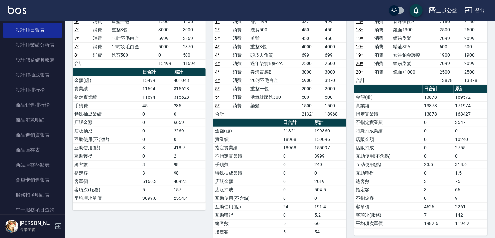
drag, startPoint x: 370, startPoint y: 198, endPoint x: 378, endPoint y: 173, distance: 26.2
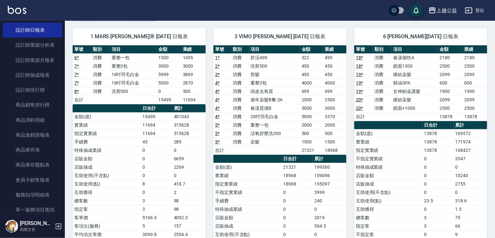
scroll to position [0, 0]
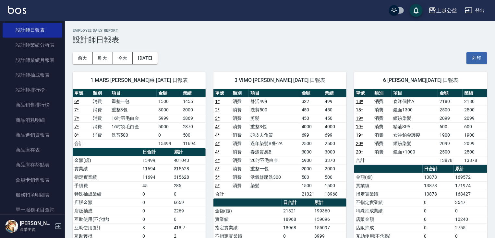
drag, startPoint x: 380, startPoint y: 162, endPoint x: 374, endPoint y: 115, distance: 47.7
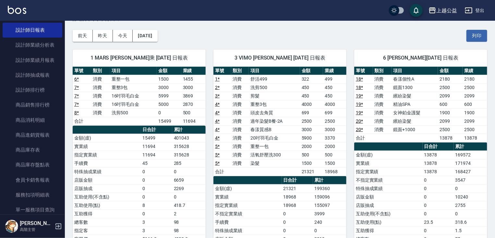
scroll to position [32, 0]
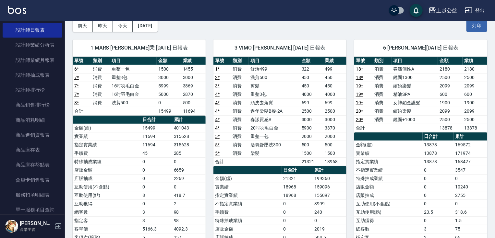
drag, startPoint x: 378, startPoint y: 137, endPoint x: 381, endPoint y: 151, distance: 14.9
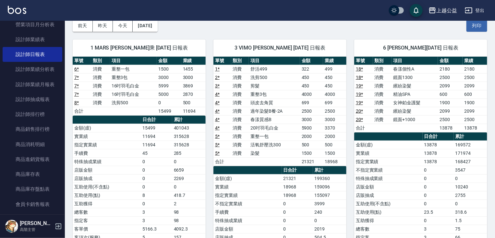
scroll to position [493, 0]
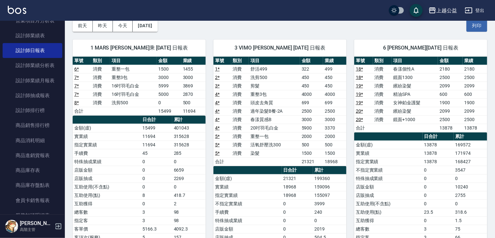
drag, startPoint x: 61, startPoint y: 124, endPoint x: 62, endPoint y: 100, distance: 24.7
click at [62, 100] on nav "櫃檯作業 打帳單 帳單列表 掛單列表 座位開單 營業儀表板 現金收支登錄 高階收支登錄 材料自購登錄 每日結帳 排班表 現場電腦打卡 掃碼打卡 預約管理 預約…" at bounding box center [32, 118] width 65 height 194
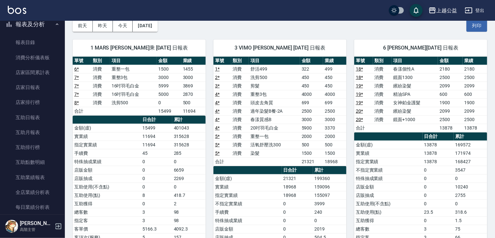
scroll to position [249, 0]
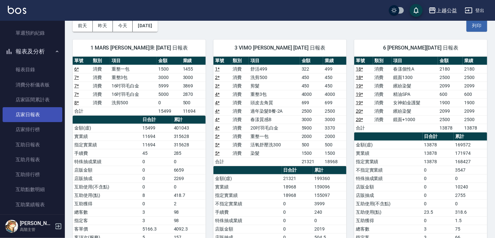
click at [37, 111] on link "店家日報表" at bounding box center [33, 114] width 60 height 15
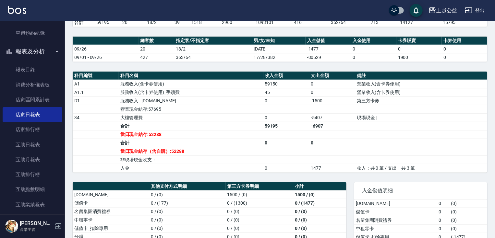
drag, startPoint x: 383, startPoint y: 136, endPoint x: 383, endPoint y: 149, distance: 13.3
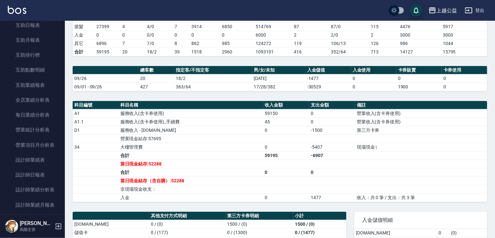
scroll to position [370, 0]
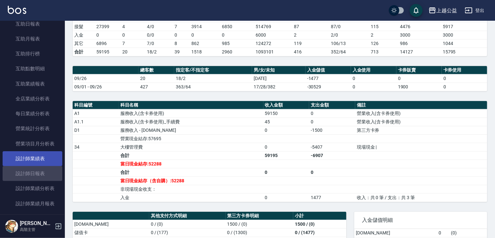
drag, startPoint x: 42, startPoint y: 171, endPoint x: 52, endPoint y: 163, distance: 11.5
click at [43, 171] on link "設計師日報表" at bounding box center [33, 173] width 60 height 15
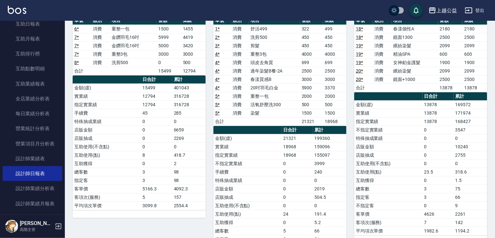
scroll to position [74, 0]
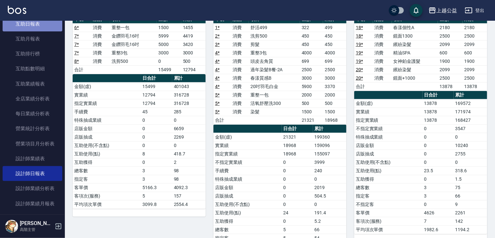
click at [42, 28] on link "互助日報表" at bounding box center [33, 24] width 60 height 15
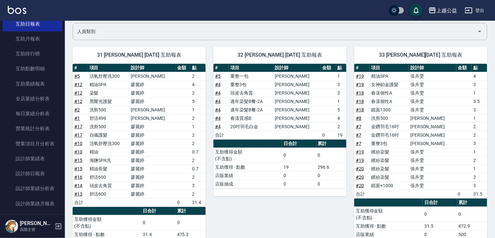
scroll to position [53, 0]
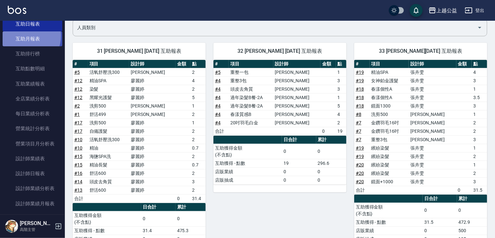
click at [22, 36] on link "互助月報表" at bounding box center [33, 38] width 60 height 15
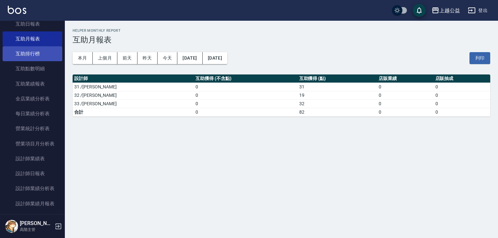
click at [17, 60] on link "互助排行榜" at bounding box center [33, 53] width 60 height 15
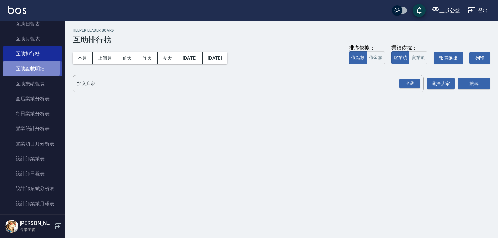
click at [23, 67] on link "互助點數明細" at bounding box center [33, 68] width 60 height 15
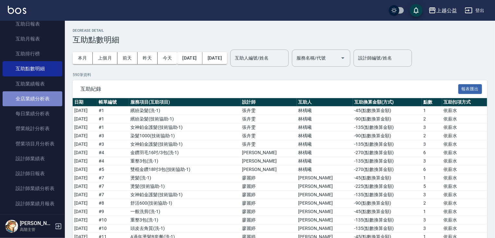
click at [37, 96] on link "全店業績分析表" at bounding box center [33, 98] width 60 height 15
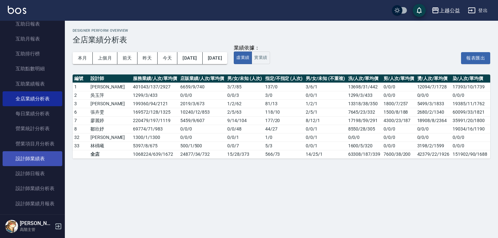
click at [41, 156] on link "設計師業績表" at bounding box center [33, 158] width 60 height 15
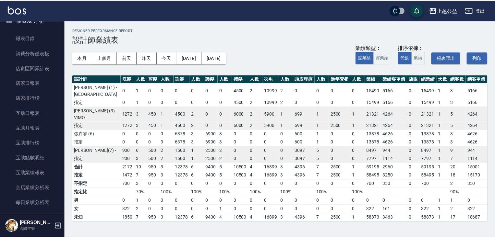
scroll to position [282, 0]
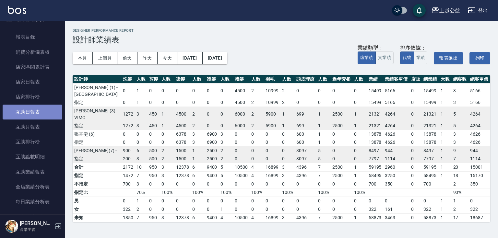
click at [41, 113] on link "互助日報表" at bounding box center [33, 112] width 60 height 15
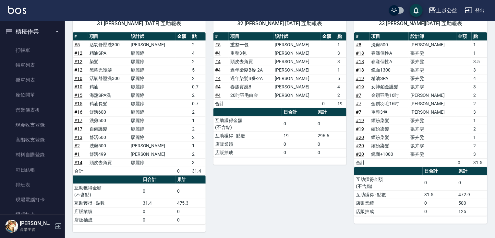
click at [54, 33] on icon "button" at bounding box center [56, 31] width 5 height 5
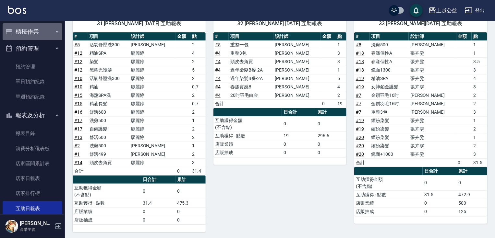
click at [52, 37] on button "櫃檯作業" at bounding box center [33, 31] width 60 height 17
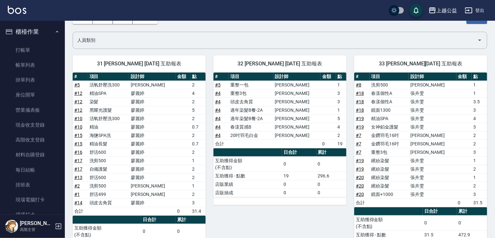
click at [61, 33] on nav "櫃檯作業 打帳單 帳單列表 掛單列表 座位開單 營業儀表板 現金收支登錄 高階收支登錄 材料自購登錄 每日結帳 排班表 現場電腦打卡 掃碼打卡 預約管理 預約…" at bounding box center [32, 118] width 65 height 194
click at [54, 32] on icon "button" at bounding box center [56, 31] width 5 height 5
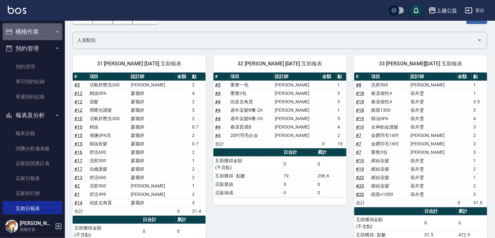
click at [54, 32] on icon "button" at bounding box center [56, 31] width 5 height 5
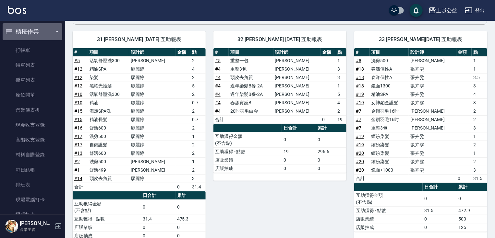
click at [50, 29] on button "櫃檯作業" at bounding box center [33, 31] width 60 height 17
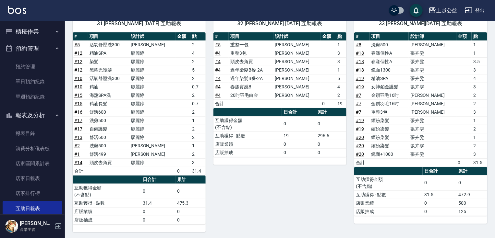
scroll to position [80, 0]
click at [56, 34] on button "櫃檯作業" at bounding box center [33, 31] width 60 height 17
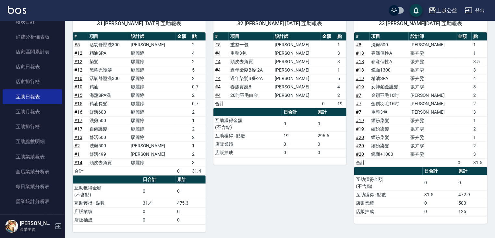
scroll to position [302, 0]
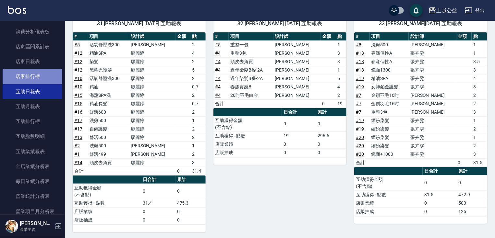
click at [45, 82] on link "店家排行榜" at bounding box center [33, 76] width 60 height 15
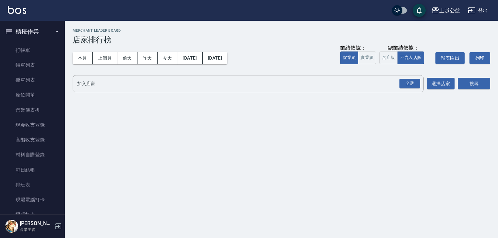
click at [41, 35] on button "櫃檯作業" at bounding box center [33, 31] width 60 height 17
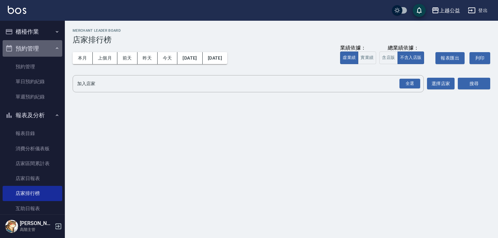
click at [56, 46] on icon "button" at bounding box center [56, 48] width 5 height 5
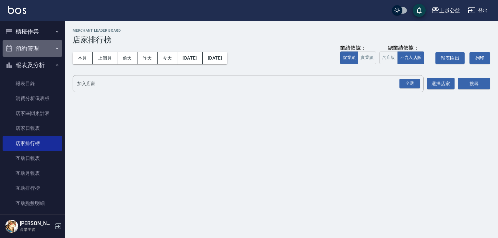
click at [54, 51] on icon "button" at bounding box center [56, 48] width 5 height 5
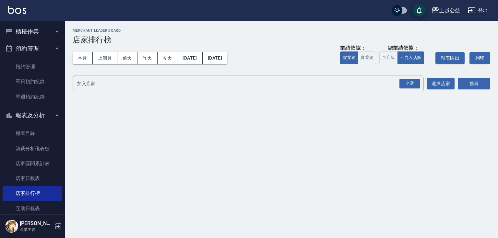
click at [54, 33] on icon "button" at bounding box center [56, 31] width 5 height 5
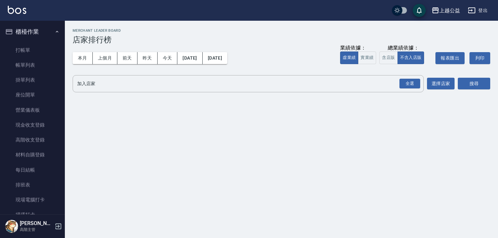
click at [65, 34] on div "上越公益 [DATE] - [DATE] 店家排行榜 列印時間： [DATE][PHONE_NUMBER]:11 Merchant Leader Board …" at bounding box center [281, 62] width 433 height 83
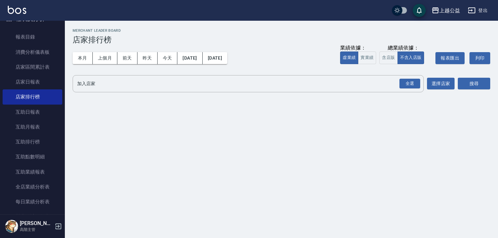
scroll to position [287, 0]
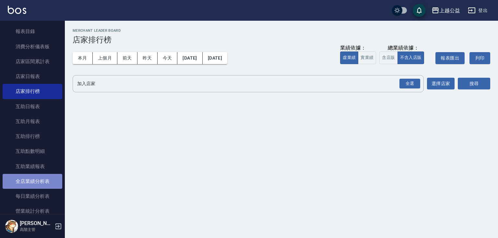
click at [44, 182] on link "全店業績分析表" at bounding box center [33, 181] width 60 height 15
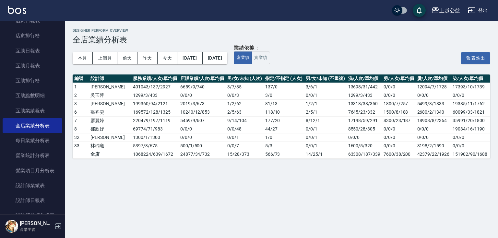
scroll to position [366, 0]
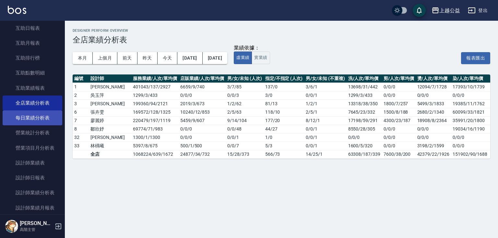
click at [48, 119] on link "每日業績分析表" at bounding box center [33, 118] width 60 height 15
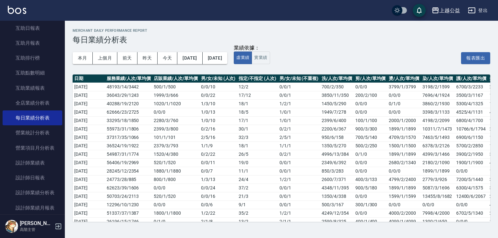
drag, startPoint x: 61, startPoint y: 115, endPoint x: 62, endPoint y: 122, distance: 6.6
click at [62, 122] on nav "櫃檯作業 打帳單 帳單列表 掛單列表 座位開單 營業儀表板 現金收支登錄 高階收支登錄 材料自購登錄 每日結帳 排班表 現場電腦打卡 掃碼打卡 預約管理 預約…" at bounding box center [32, 118] width 65 height 194
